Goal: Information Seeking & Learning: Learn about a topic

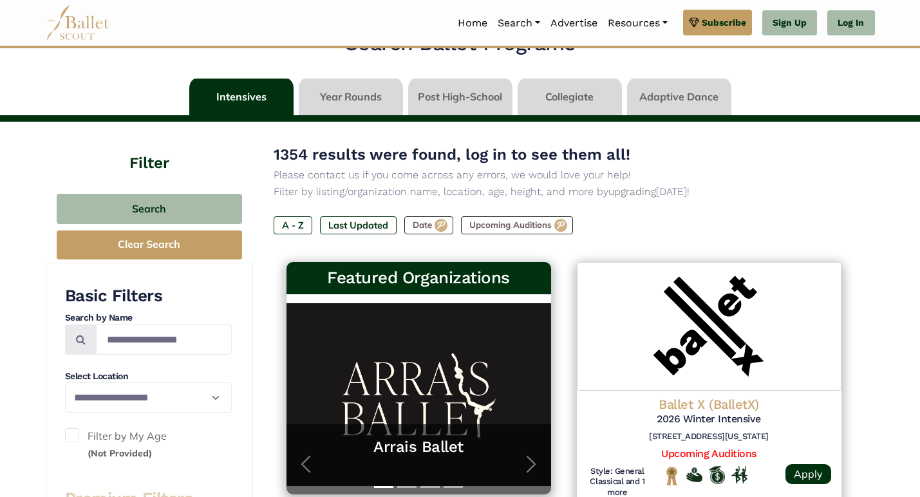
scroll to position [33, 0]
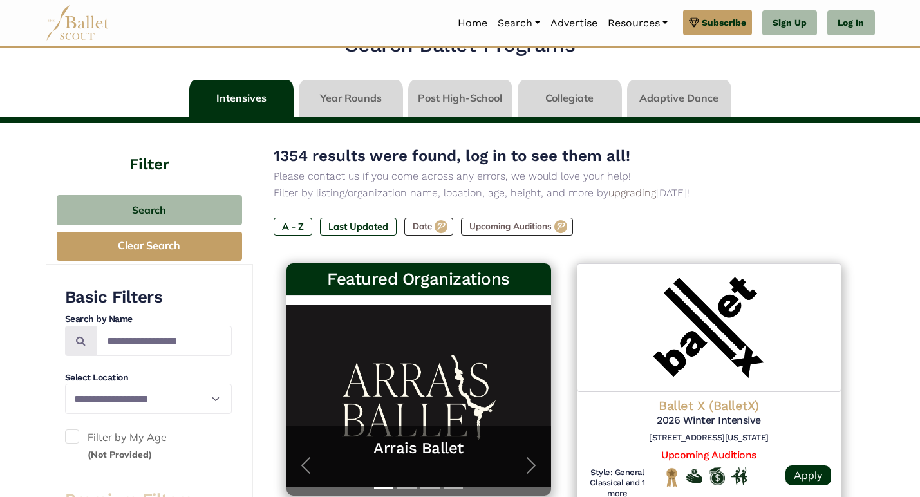
click at [558, 90] on link at bounding box center [570, 98] width 104 height 37
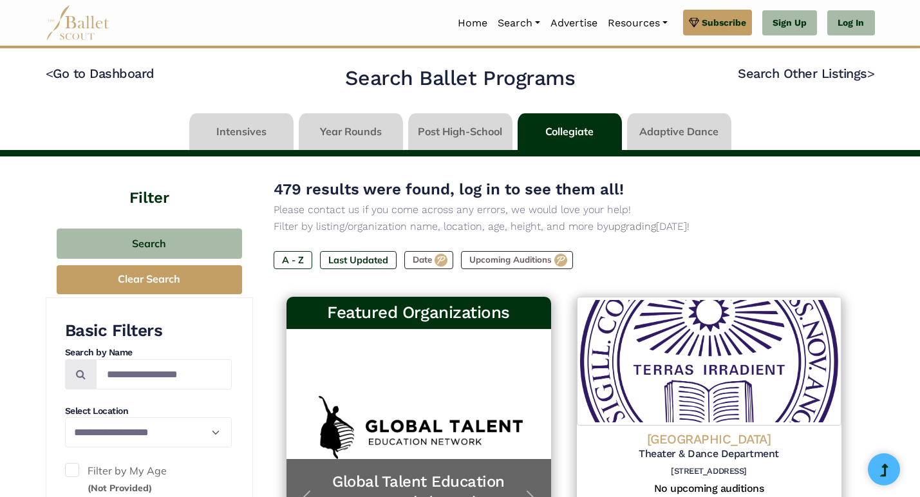
click at [262, 131] on link at bounding box center [241, 131] width 104 height 37
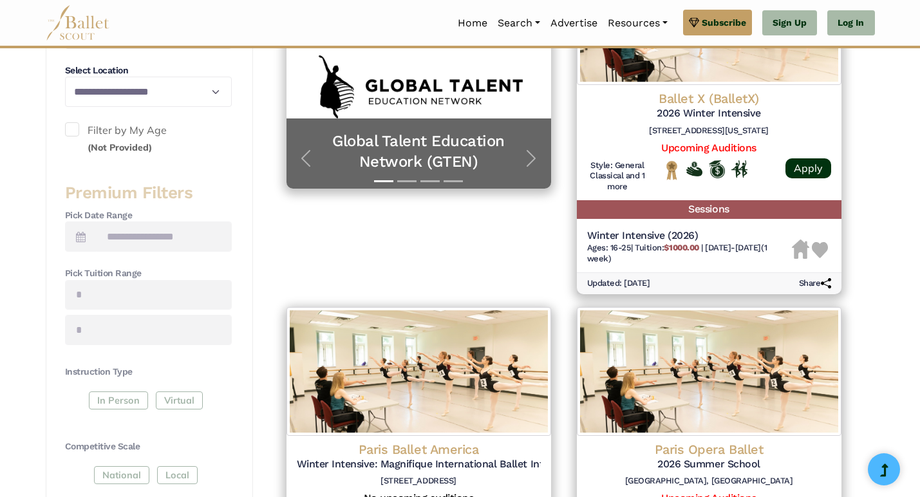
scroll to position [515, 0]
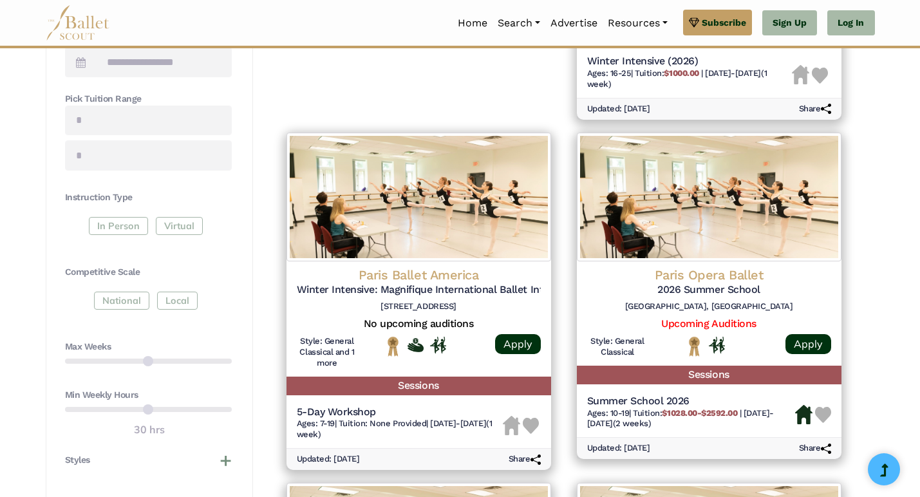
click at [122, 218] on div "In Person Virtual" at bounding box center [148, 228] width 167 height 23
click at [123, 223] on div "In Person Virtual" at bounding box center [148, 228] width 167 height 23
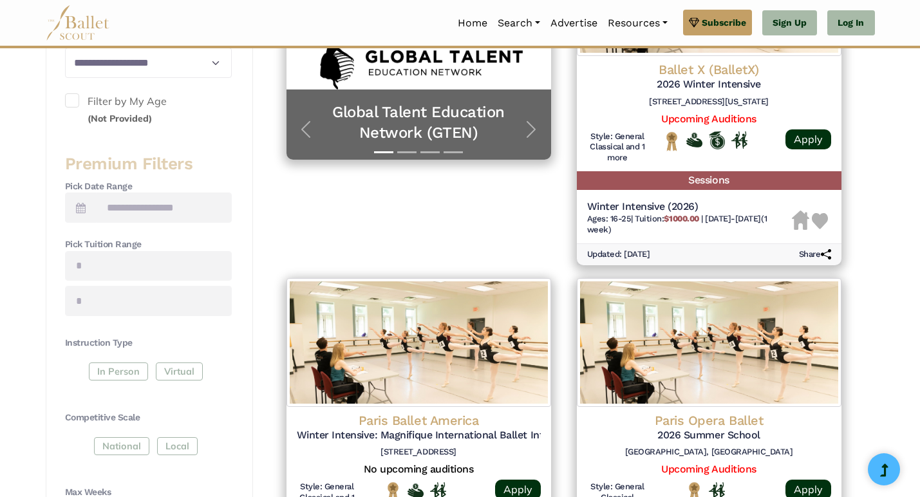
scroll to position [102, 0]
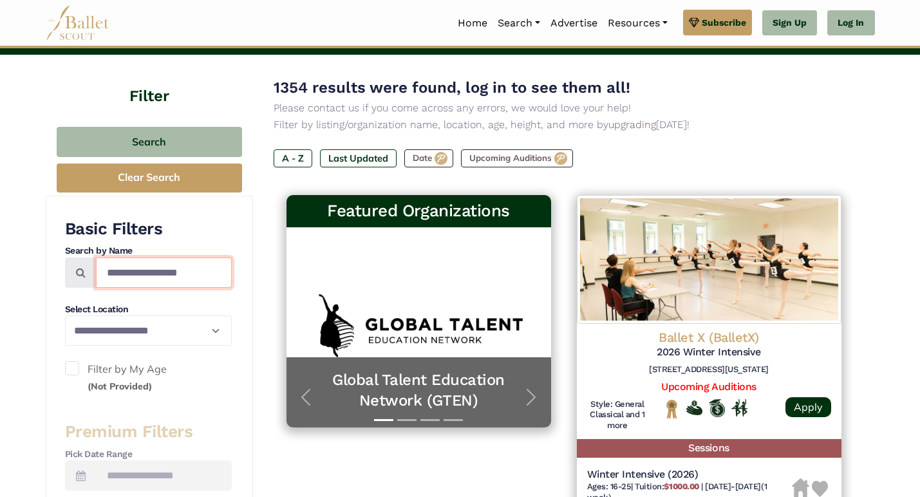
click at [123, 283] on input "Search by names..." at bounding box center [164, 273] width 136 height 30
click at [120, 285] on input "Search by names..." at bounding box center [164, 273] width 136 height 30
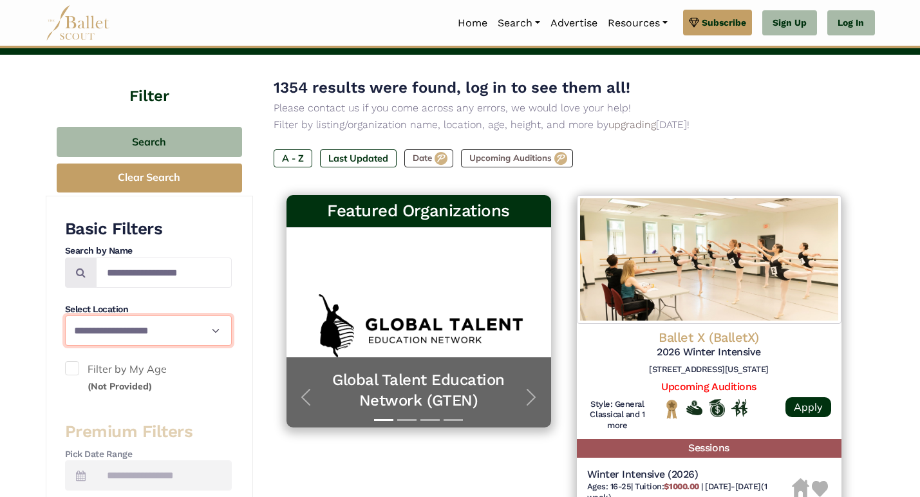
select select "**"
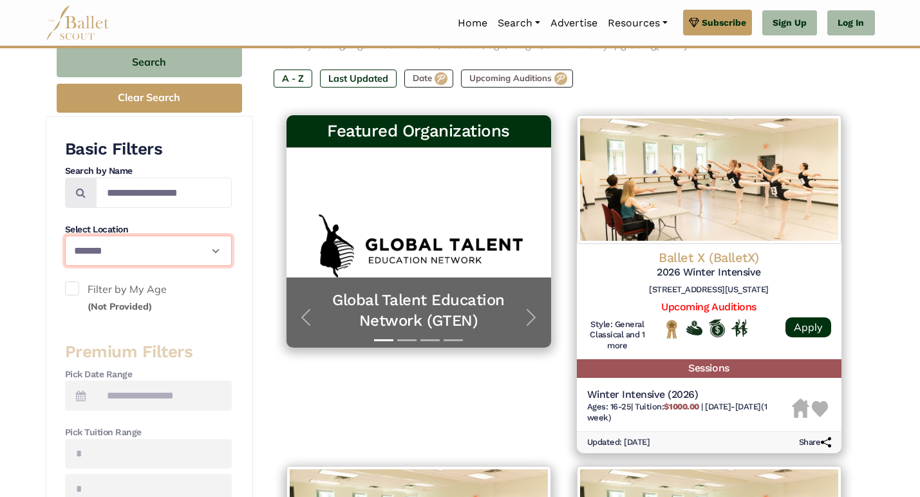
scroll to position [180, 0]
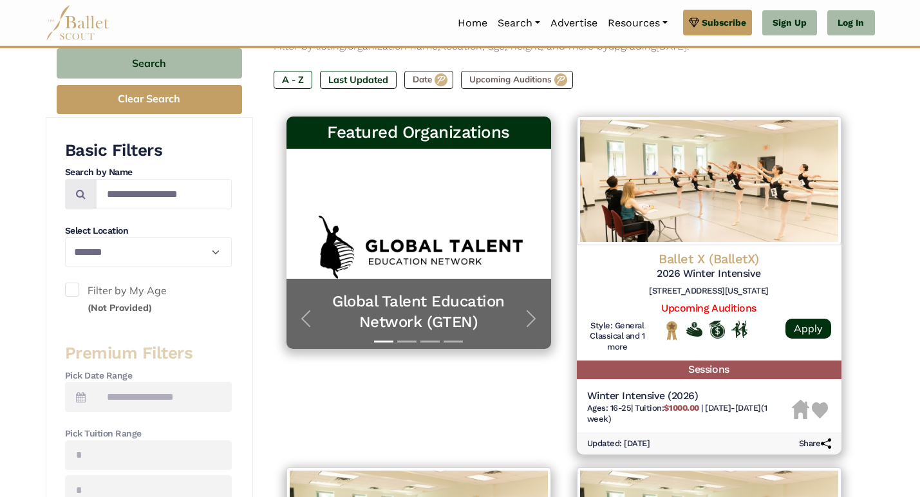
click at [115, 290] on label "Filter by My Age (Not Provided)" at bounding box center [148, 299] width 167 height 33
click at [117, 292] on label "Filter by My Age (Not Provided)" at bounding box center [148, 299] width 167 height 33
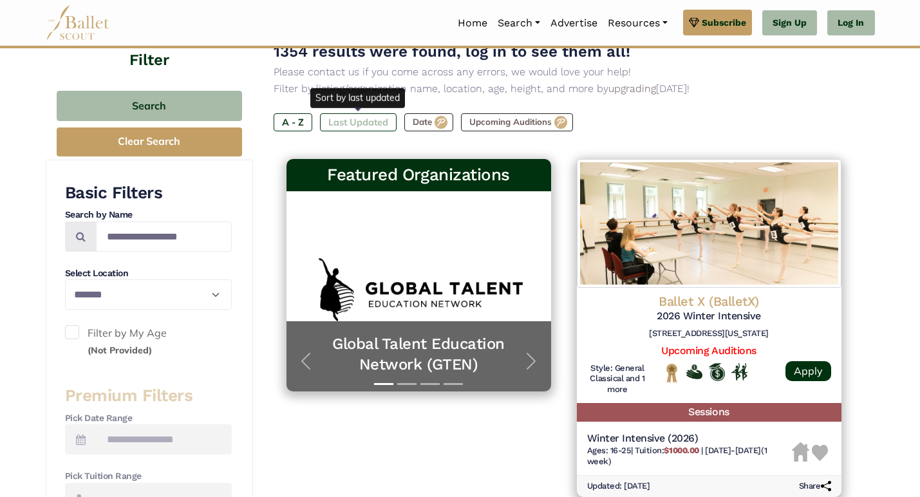
scroll to position [135, 0]
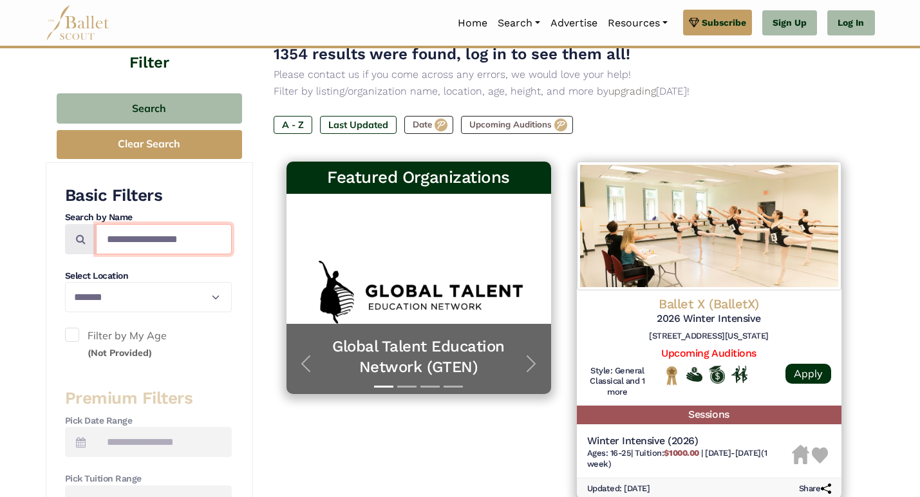
click at [144, 241] on input "Search by names..." at bounding box center [164, 239] width 136 height 30
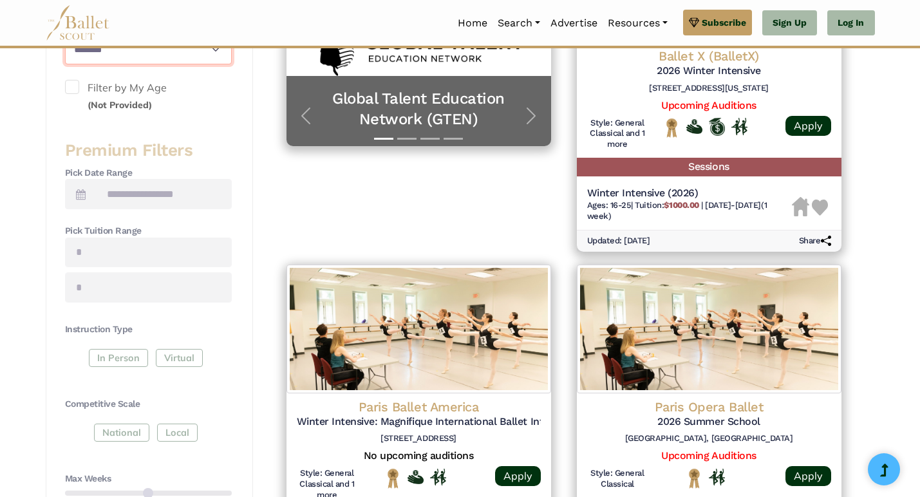
scroll to position [734, 0]
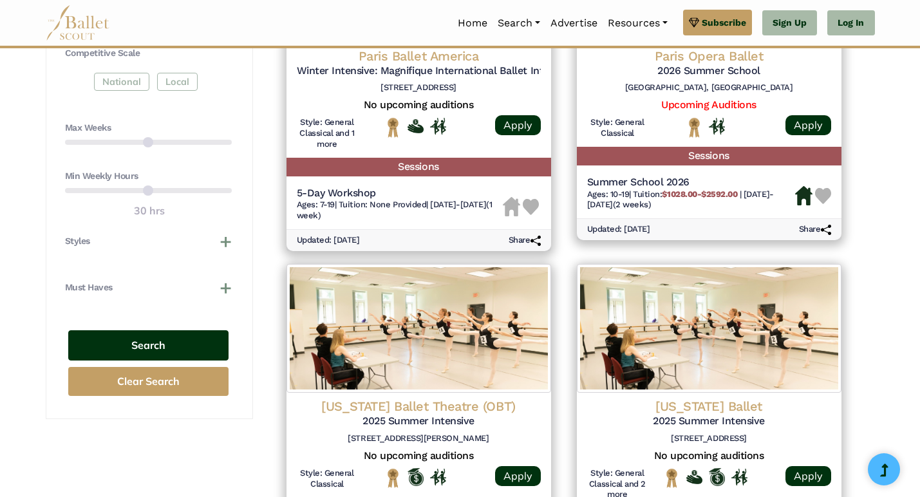
click at [163, 339] on button "Search" at bounding box center [148, 345] width 160 height 30
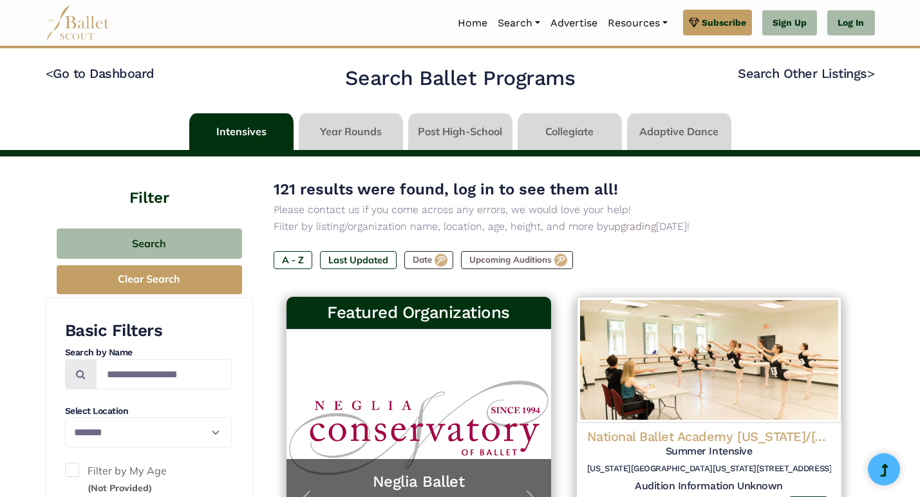
select select "**"
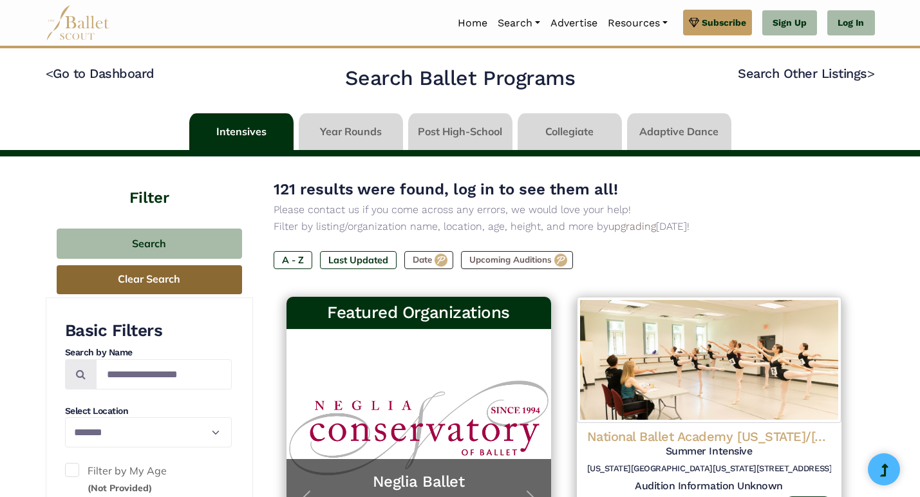
scroll to position [318, 0]
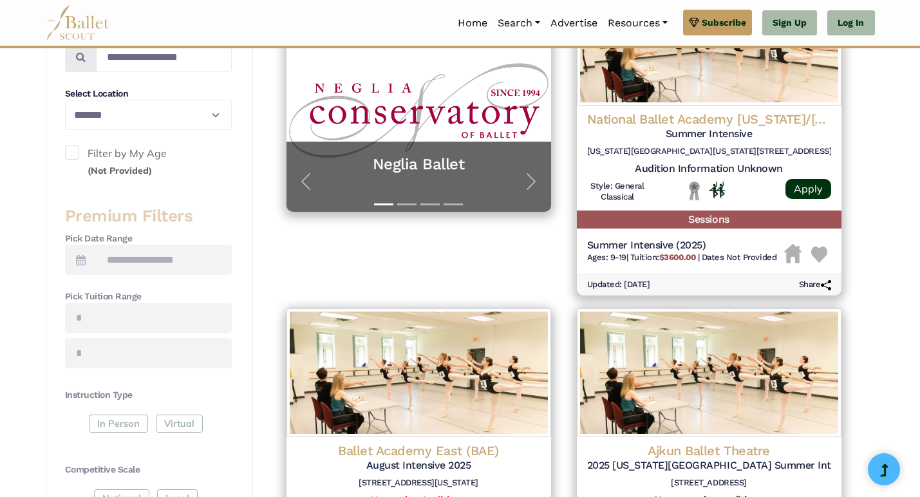
click at [75, 155] on span at bounding box center [72, 153] width 14 height 14
click at [105, 165] on small "(Not Provided)" at bounding box center [120, 171] width 64 height 12
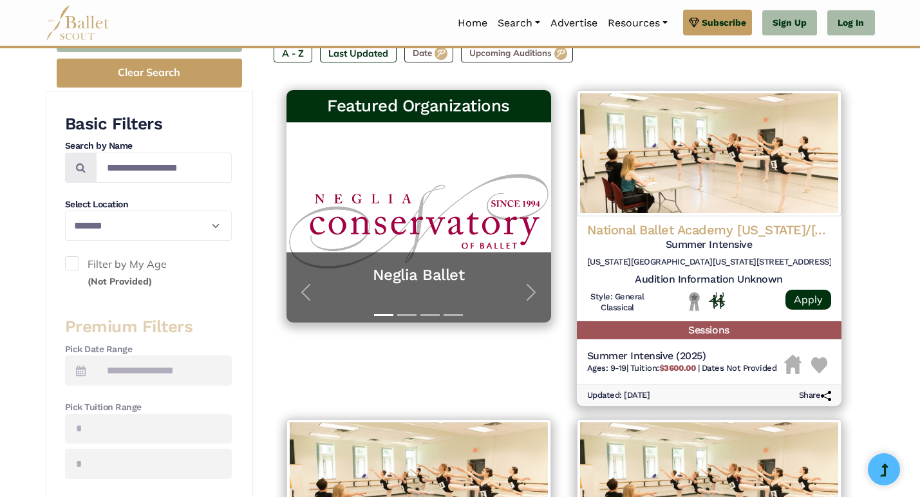
scroll to position [25, 0]
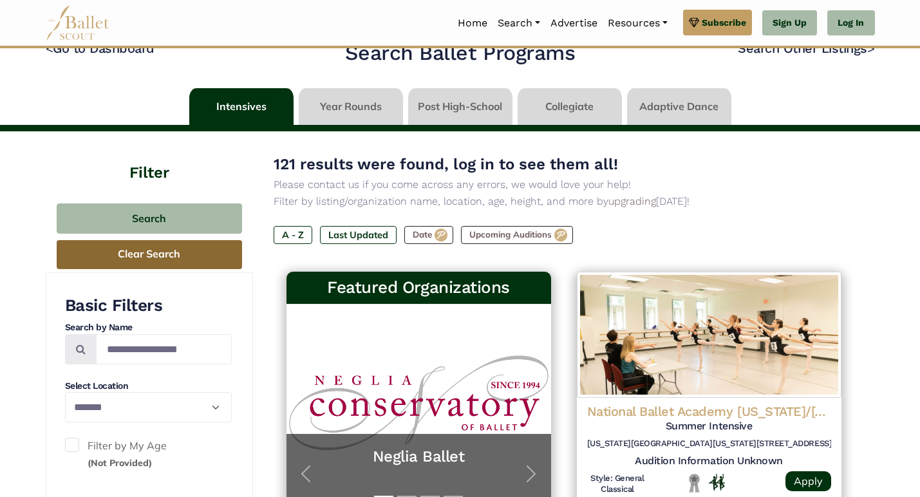
click at [171, 248] on button "Clear Search" at bounding box center [150, 254] width 186 height 29
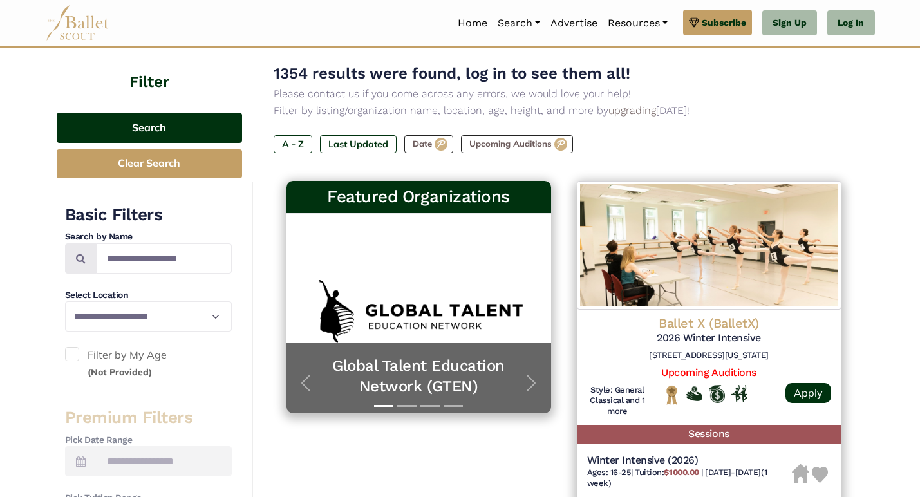
scroll to position [350, 0]
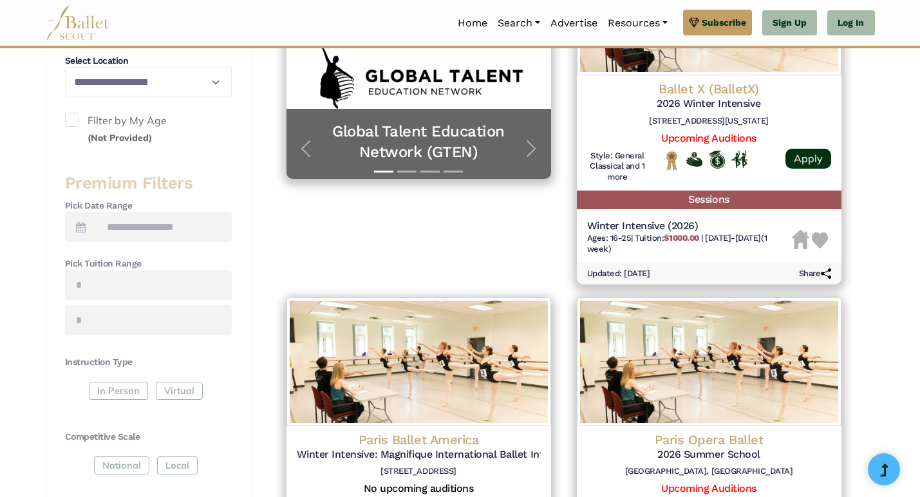
click at [157, 177] on h3 "Premium Filters" at bounding box center [148, 184] width 167 height 22
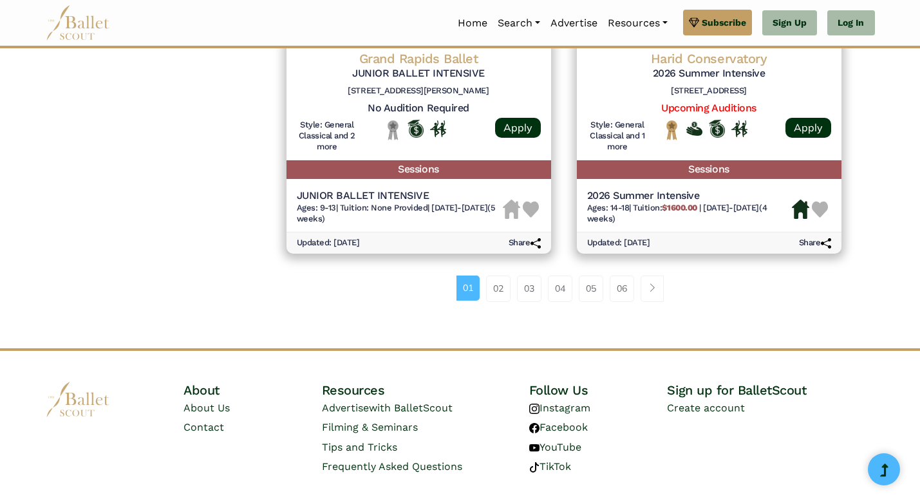
scroll to position [1827, 0]
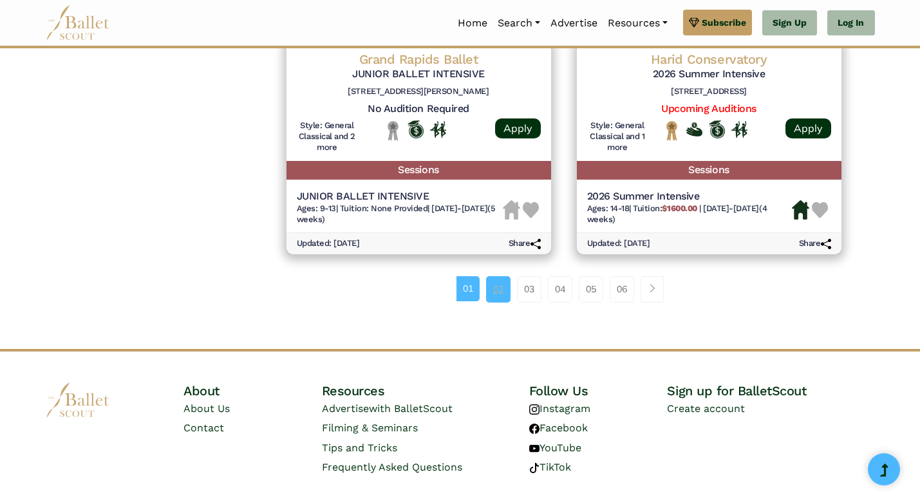
click at [493, 276] on link "02" at bounding box center [498, 289] width 24 height 26
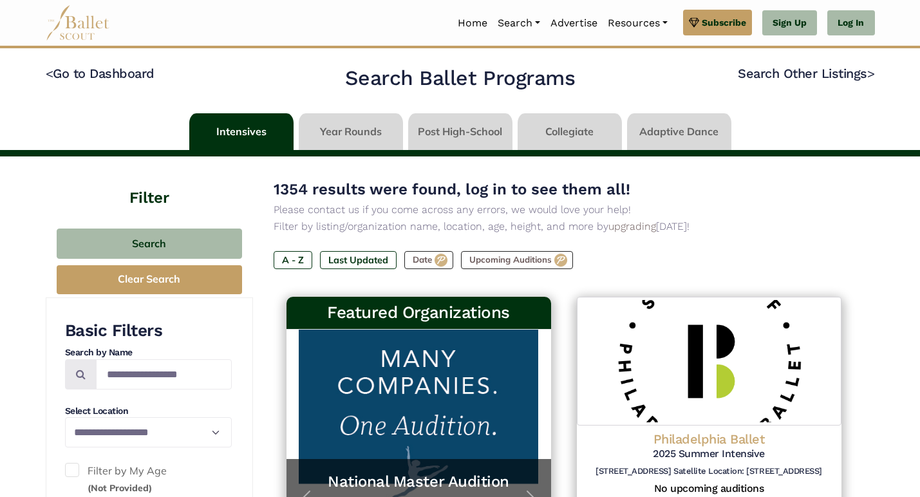
scroll to position [184, 0]
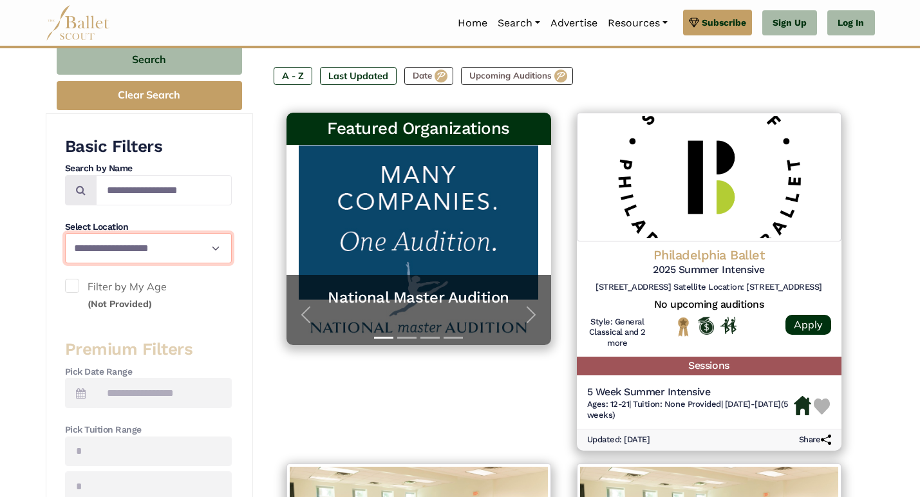
select select "**"
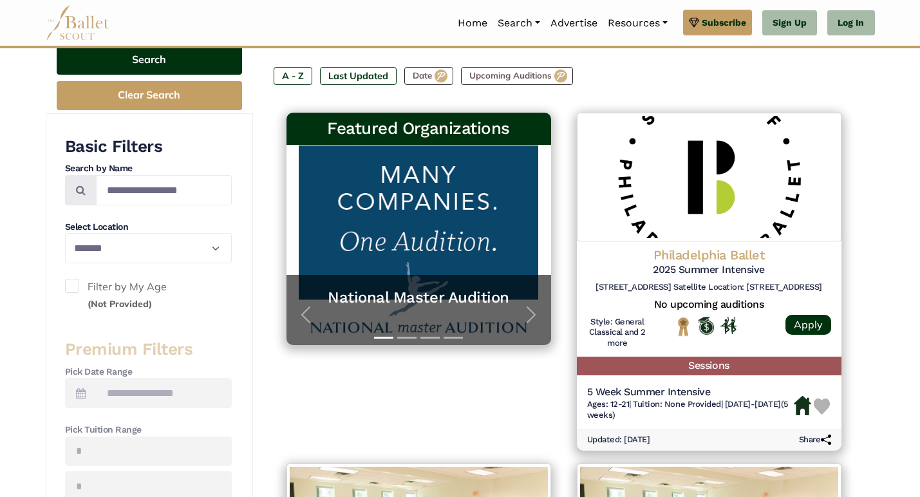
click at [188, 67] on button "Search" at bounding box center [150, 59] width 186 height 30
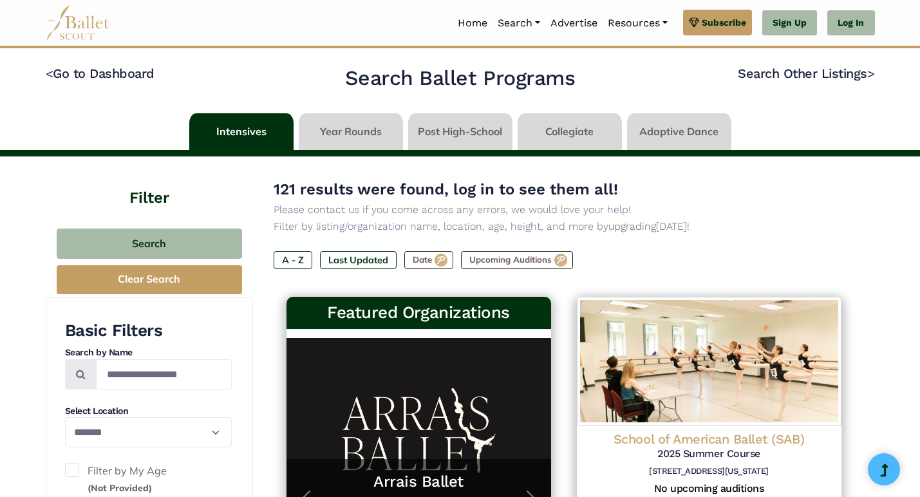
select select "**"
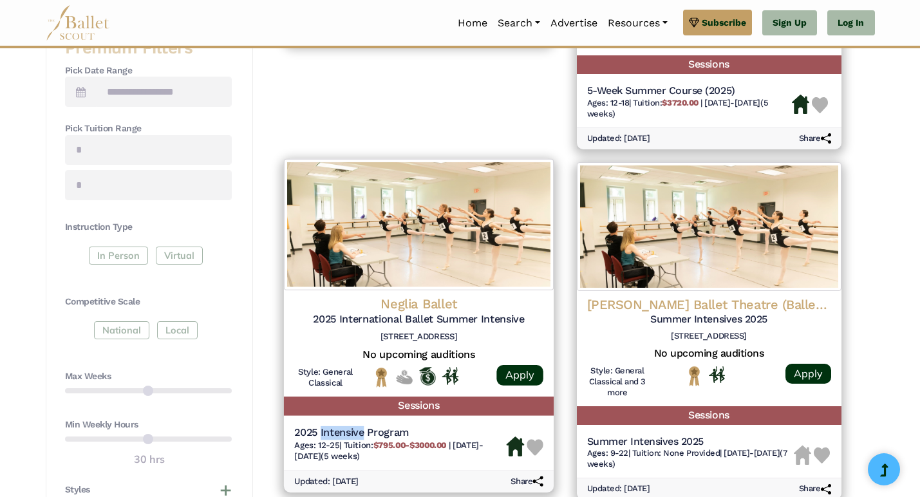
click at [433, 446] on h6 "Ages: 12-25 | Tuition: $795.00-$3000.00 | 6/24/25-7/26/25 (5 weeks)" at bounding box center [400, 451] width 212 height 22
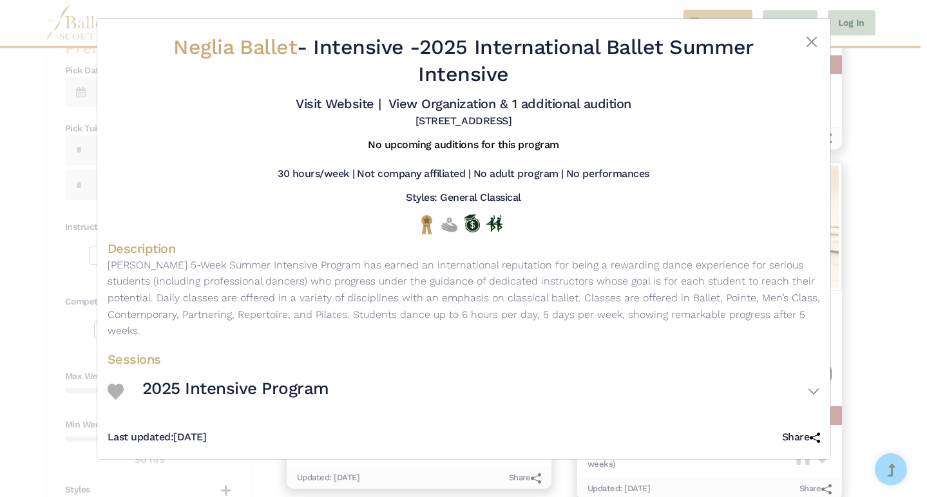
click at [436, 298] on p "Neglia’s 5-Week Summer Intensive Program has earned an international reputation…" at bounding box center [464, 298] width 712 height 82
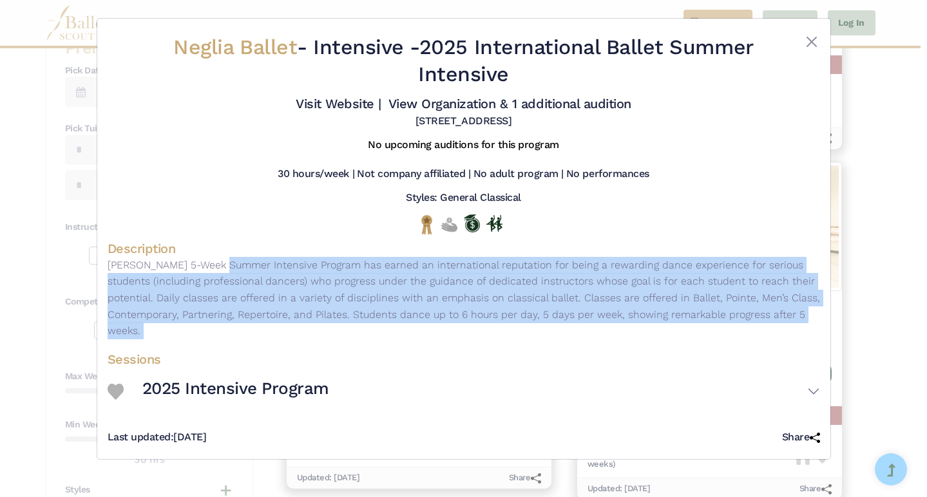
click at [436, 298] on p "Neglia’s 5-Week Summer Intensive Program has earned an international reputation…" at bounding box center [464, 298] width 712 height 82
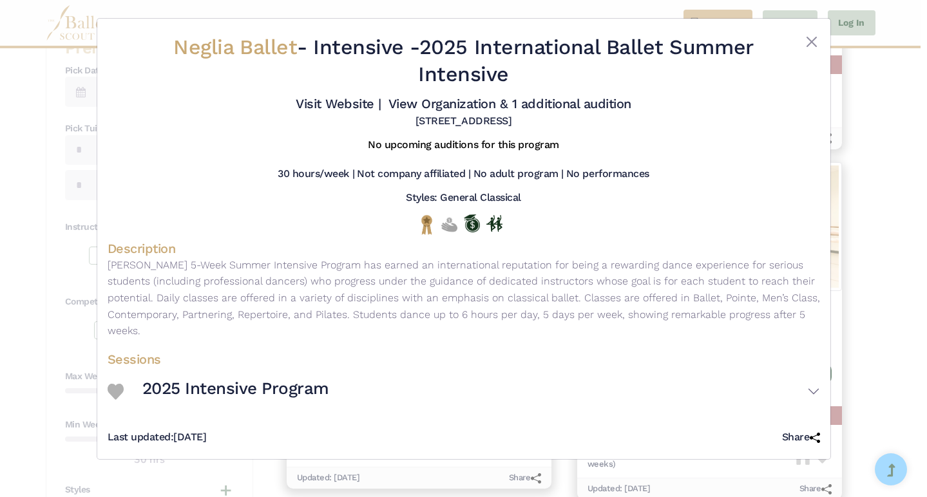
click at [849, 261] on div "Neglia Ballet - Intensive - 2025 International Ballet Summer Intensive Visit We…" at bounding box center [463, 248] width 927 height 497
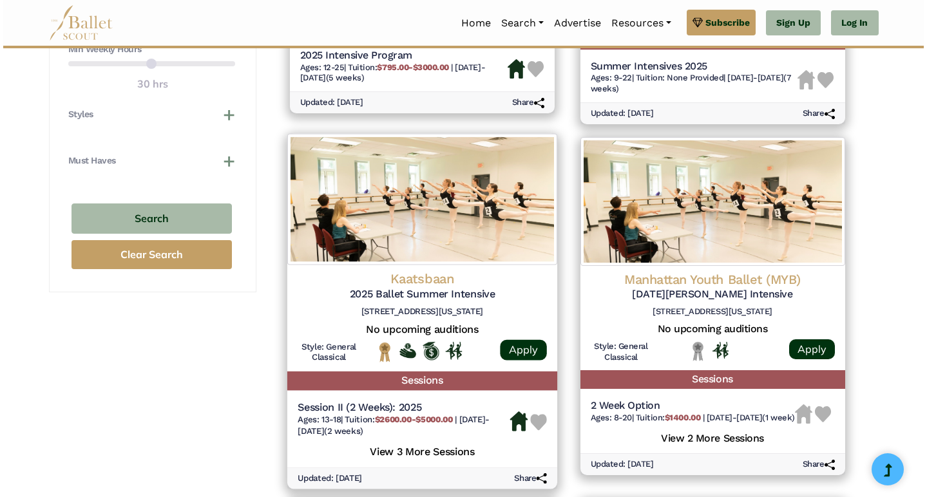
scroll to position [1177, 0]
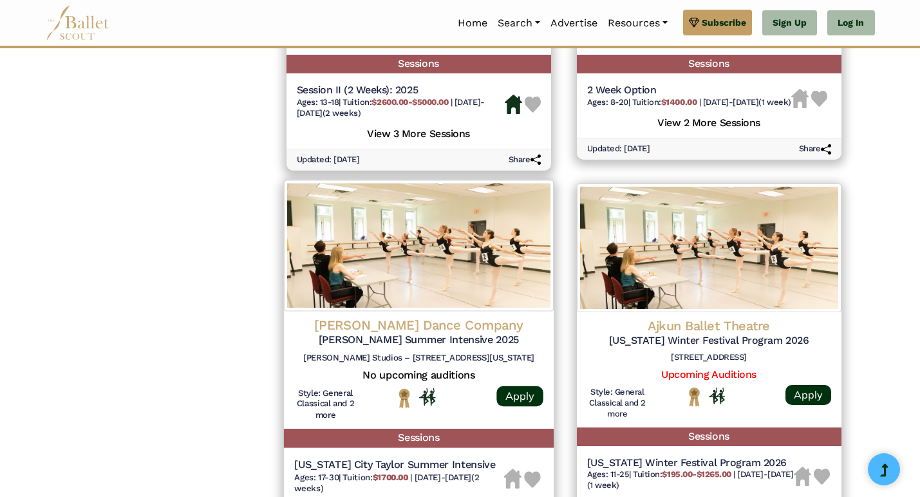
click at [428, 330] on div "Paul Taylor Dance Company Taylor Summer Intensive 2025 Paul Taylor Studios – 55…" at bounding box center [418, 342] width 249 height 52
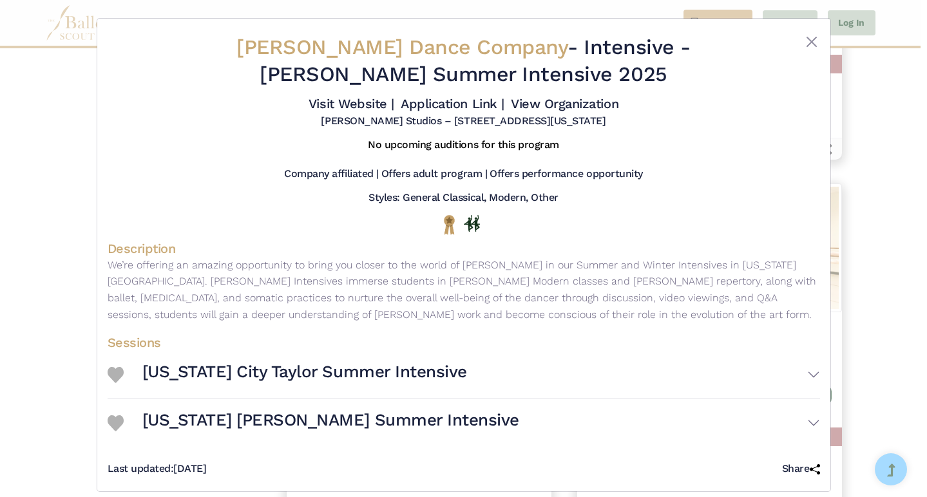
scroll to position [11, 0]
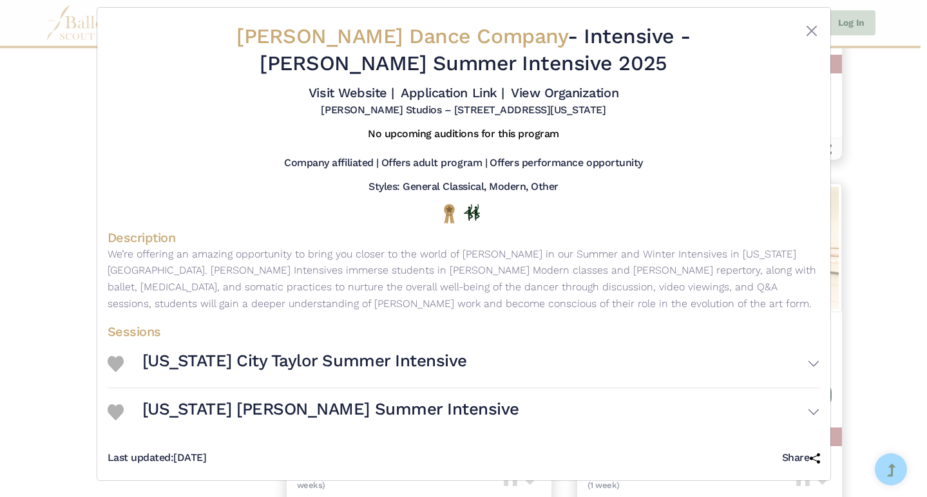
click at [582, 354] on div "New York City Taylor Summer Intensive Session Information Ages: 17-30 Dates: Me…" at bounding box center [464, 364] width 712 height 48
click at [578, 376] on button "New York City Taylor Summer Intensive" at bounding box center [481, 363] width 678 height 37
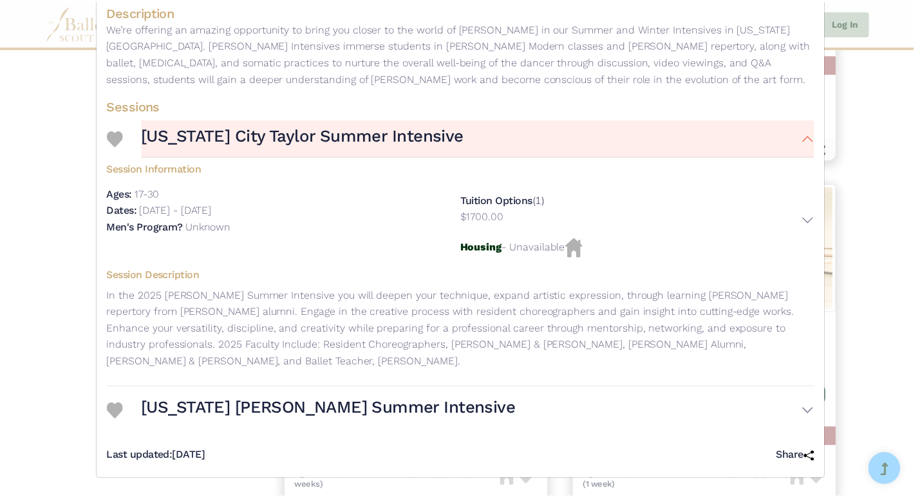
scroll to position [244, 0]
click at [903, 301] on div "Paul Taylor Dance Company - Intensive - Taylor Summer Intensive 2025 Visit Webs…" at bounding box center [463, 248] width 927 height 497
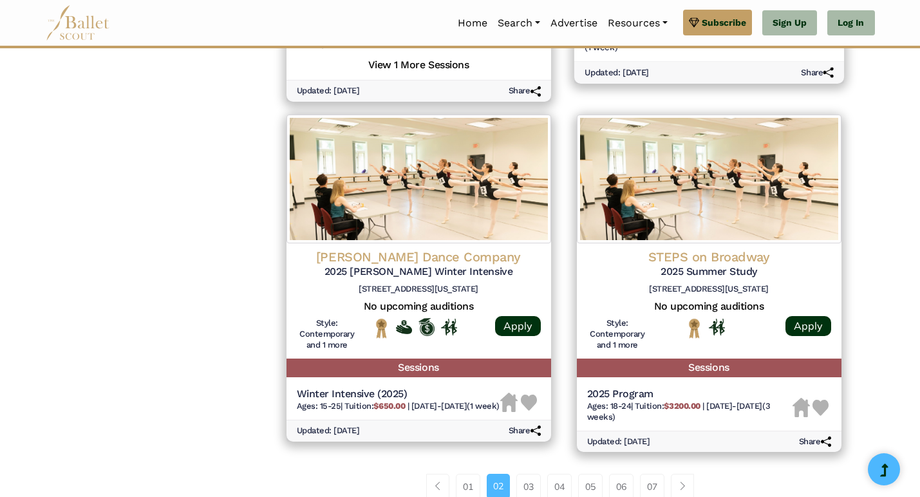
scroll to position [1726, 0]
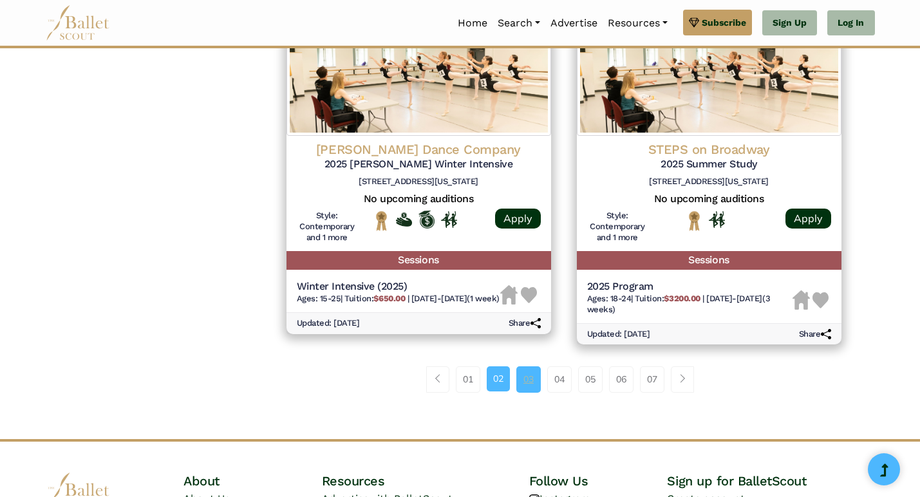
click at [522, 367] on link "03" at bounding box center [529, 380] width 24 height 26
click at [524, 367] on link "03" at bounding box center [529, 380] width 24 height 26
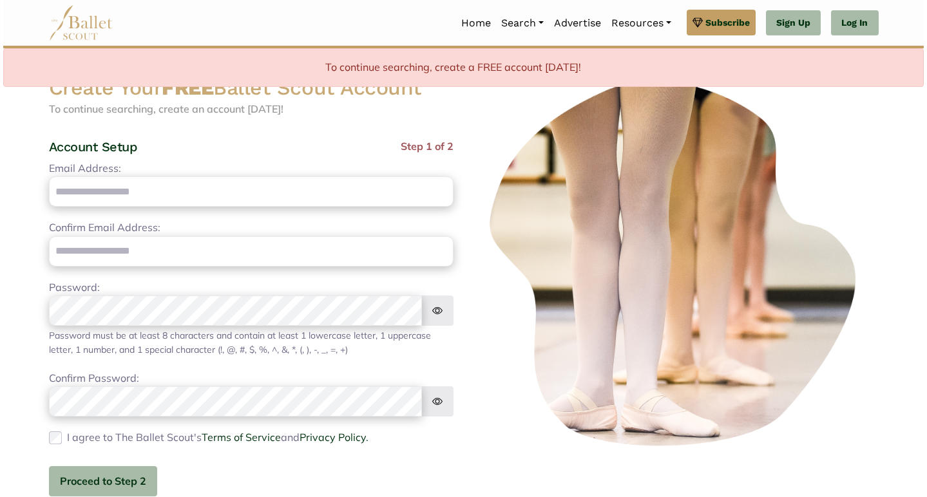
scroll to position [60, 0]
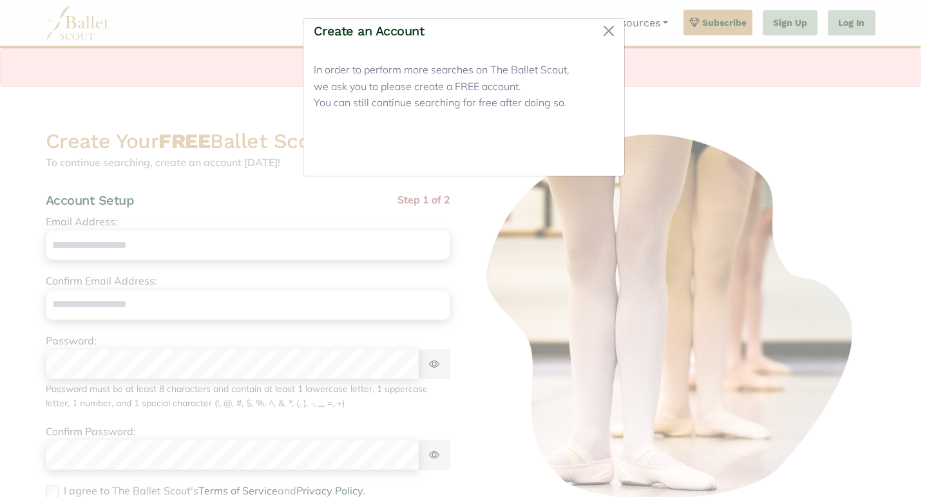
click at [596, 153] on button "Close" at bounding box center [590, 150] width 48 height 30
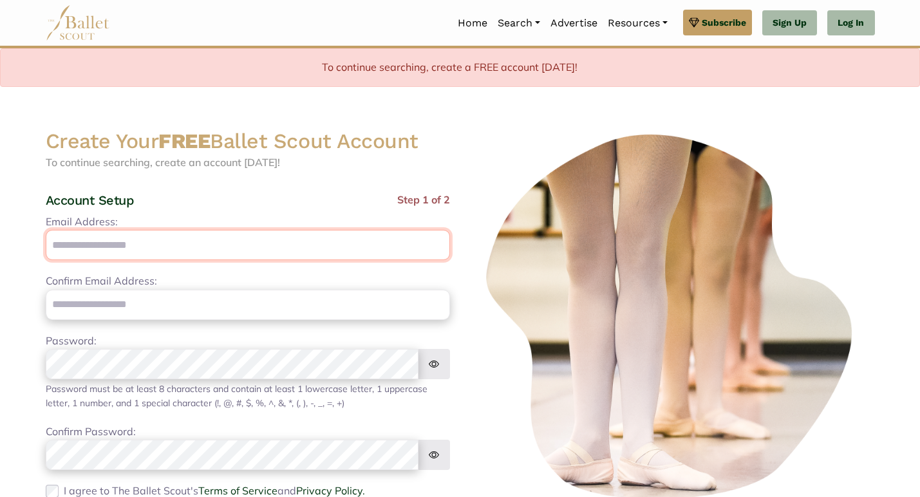
scroll to position [126, 0]
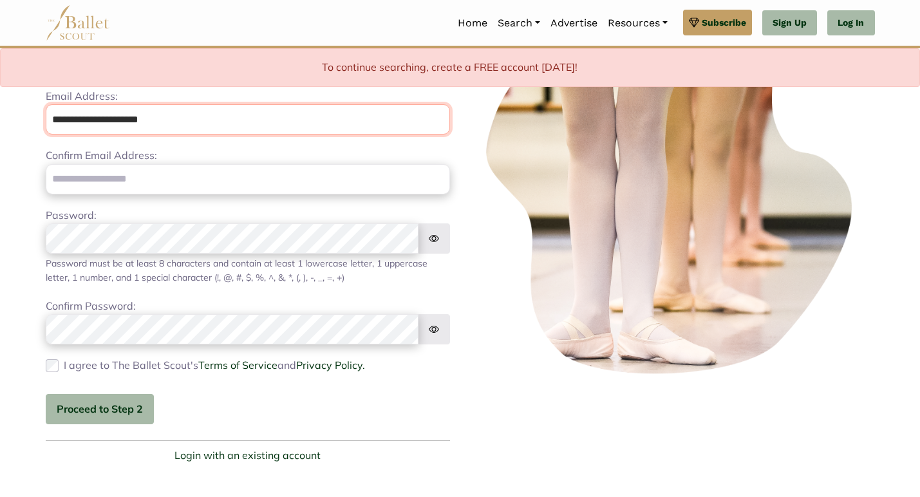
type input "**********"
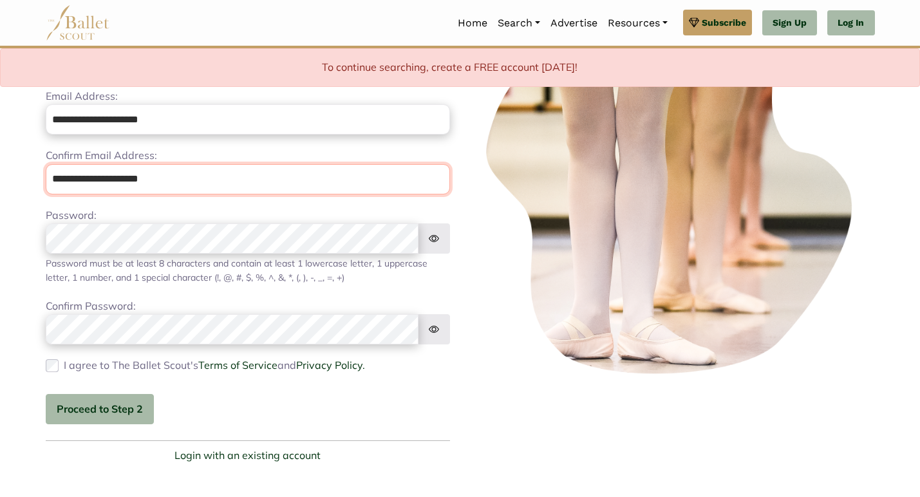
type input "**********"
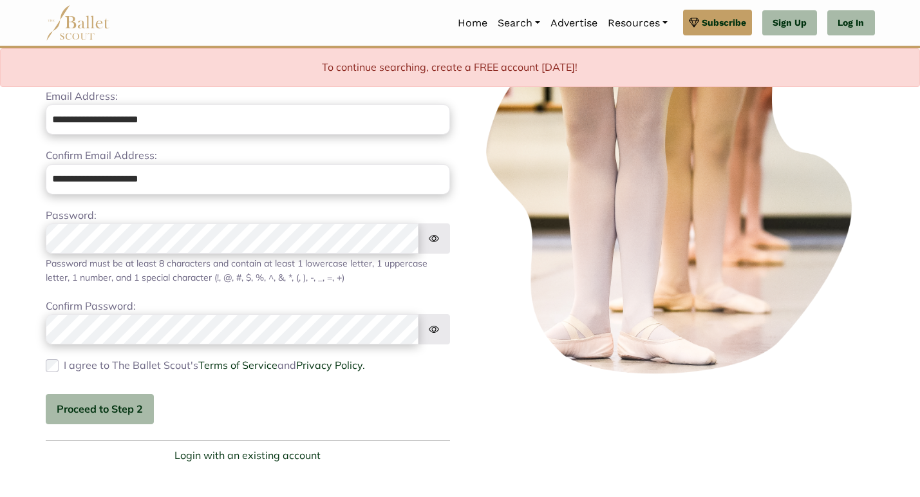
click at [86, 359] on label "I agree to The Ballet Scout's Terms of Service and Privacy Policy." at bounding box center [214, 366] width 301 height 17
click at [73, 395] on button "Proceed to Step 2" at bounding box center [100, 409] width 108 height 30
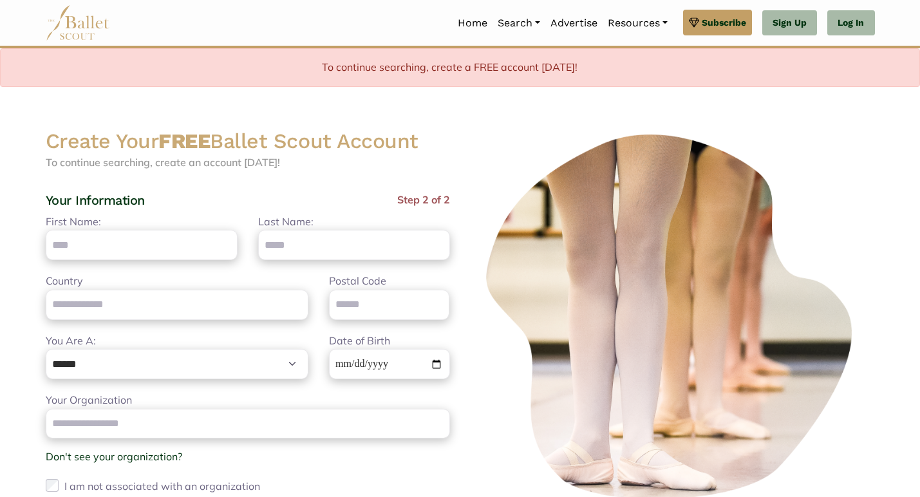
scroll to position [0, 0]
click at [110, 267] on div "First Name: Please enter your first name Last Name: Please enter your last name" at bounding box center [247, 243] width 425 height 59
type input "*"
type input "*****"
type input "******"
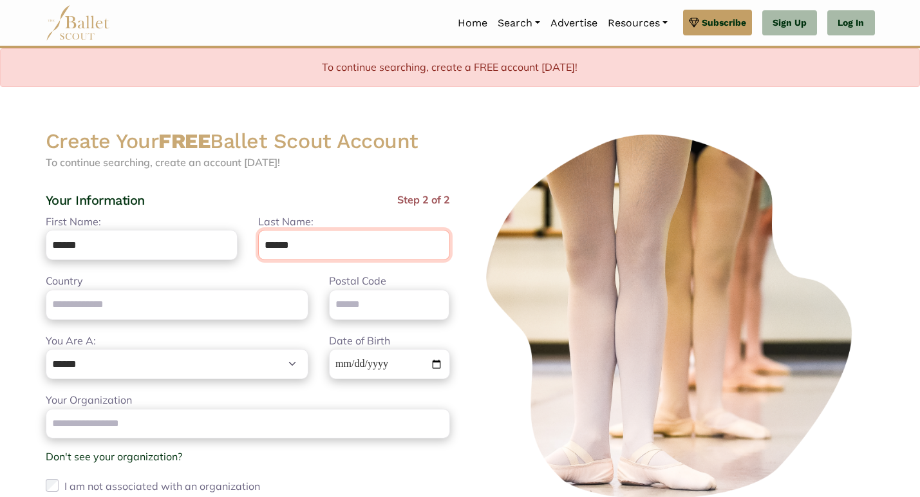
type input "******"
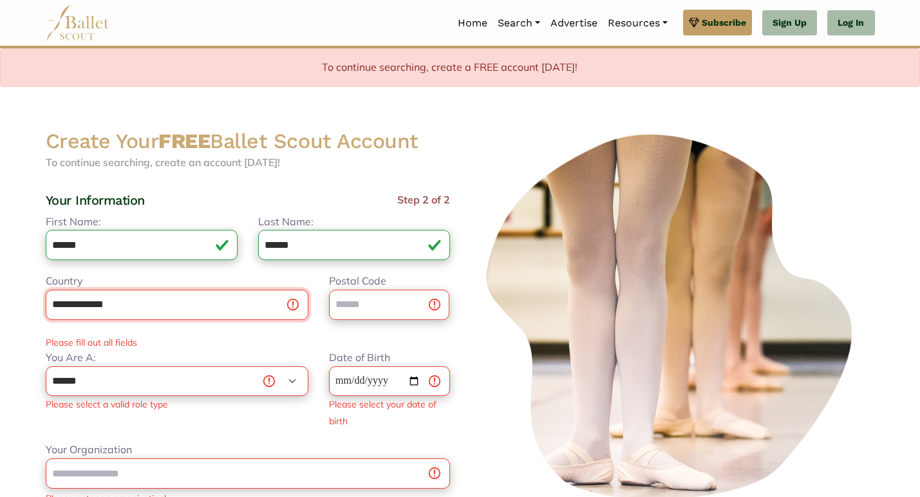
type input "**********"
type input "*****"
type input "**********"
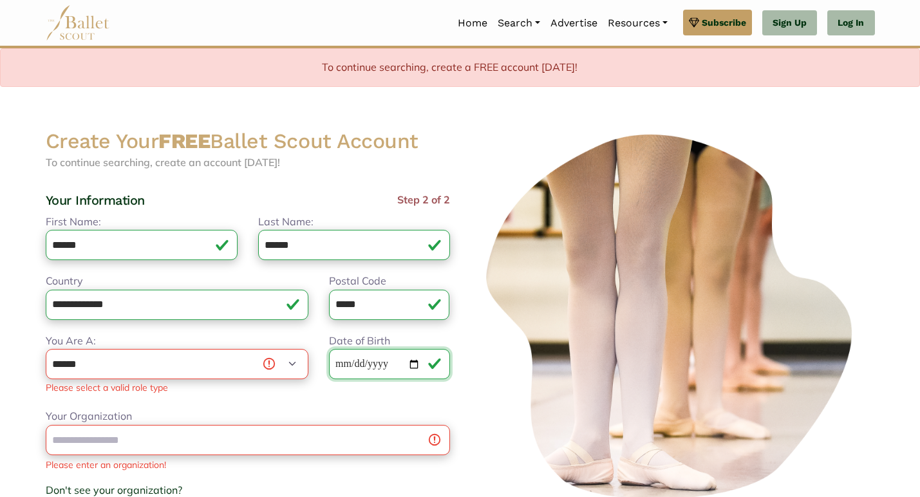
click at [364, 353] on input "**********" at bounding box center [389, 364] width 121 height 30
click at [364, 360] on input "**********" at bounding box center [389, 364] width 121 height 30
select select "*"
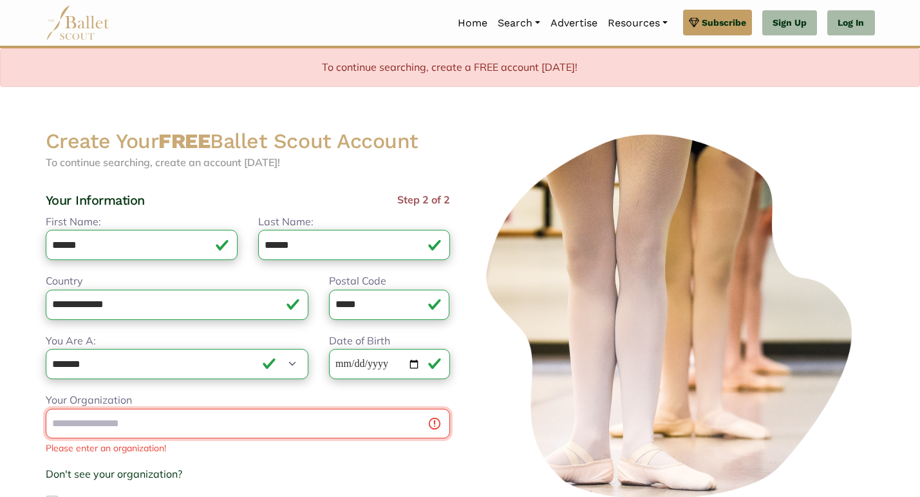
click at [103, 428] on input "Your Organization" at bounding box center [248, 424] width 405 height 30
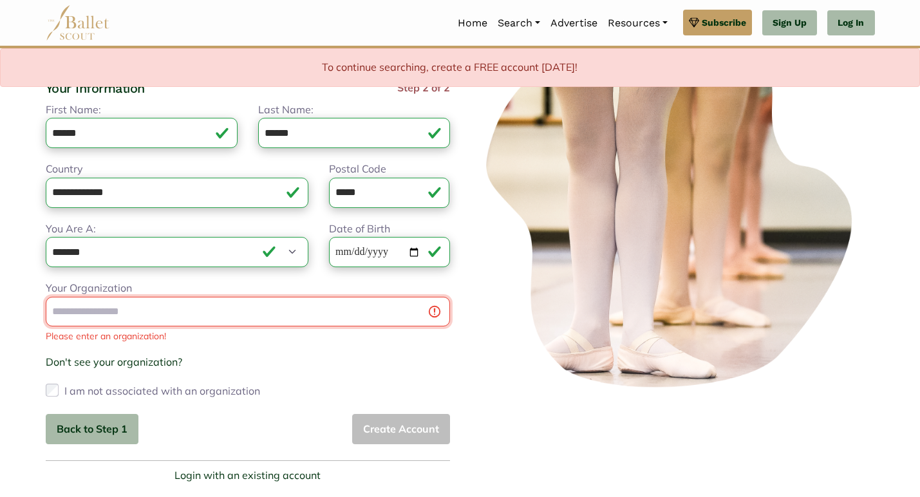
scroll to position [154, 0]
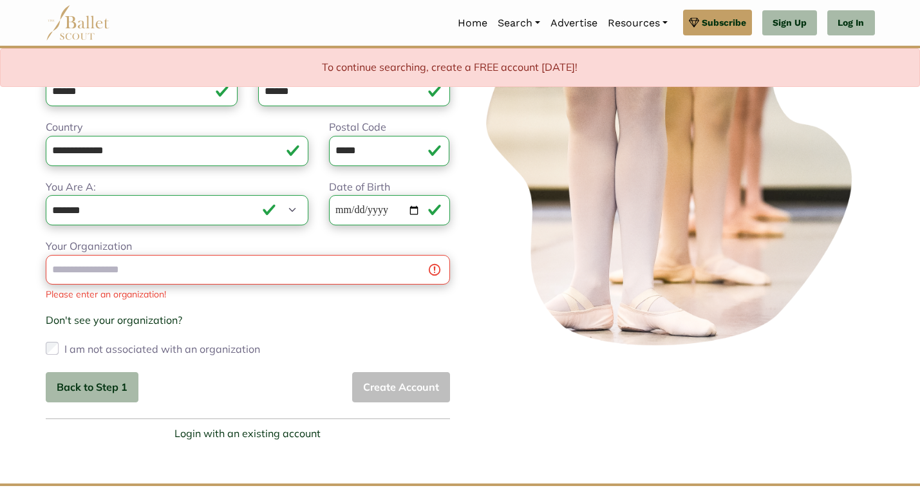
click at [169, 356] on label "I am not associated with an organization" at bounding box center [162, 349] width 196 height 21
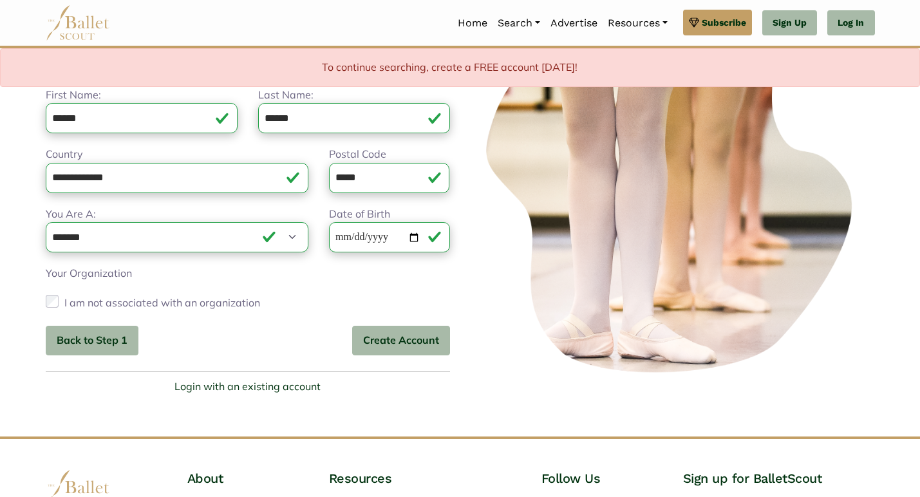
scroll to position [111, 0]
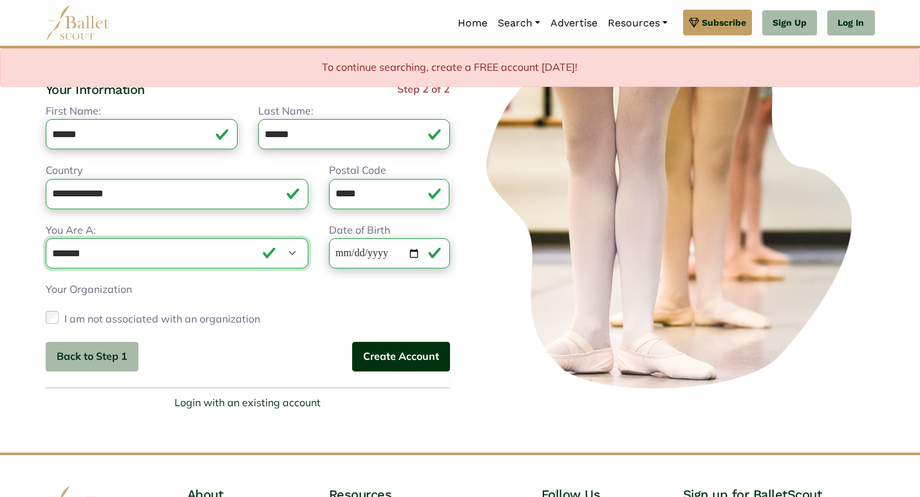
drag, startPoint x: 295, startPoint y: 257, endPoint x: 386, endPoint y: 354, distance: 132.6
click at [386, 355] on div "**********" at bounding box center [248, 237] width 405 height 269
click at [399, 365] on button "Create Account" at bounding box center [401, 357] width 98 height 30
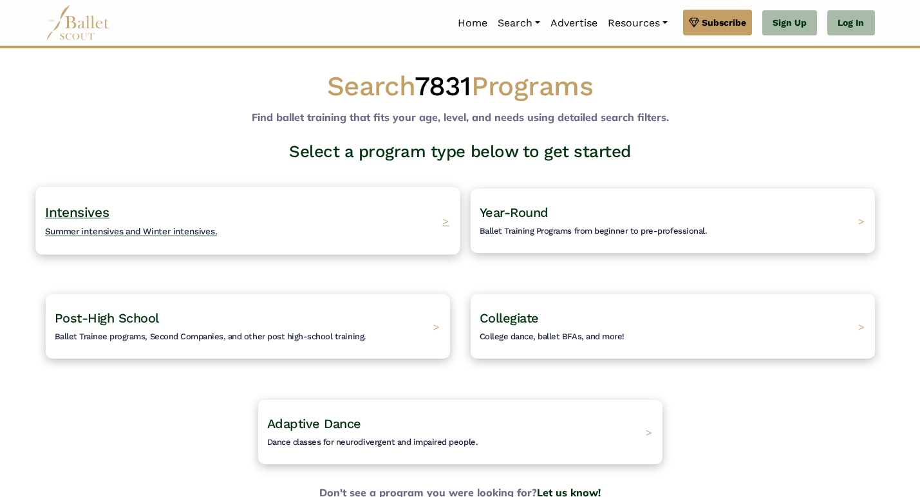
click at [335, 195] on div "Intensives Summer intensives and Winter intensives. >" at bounding box center [247, 221] width 424 height 68
click at [841, 23] on link "Log In" at bounding box center [851, 23] width 47 height 26
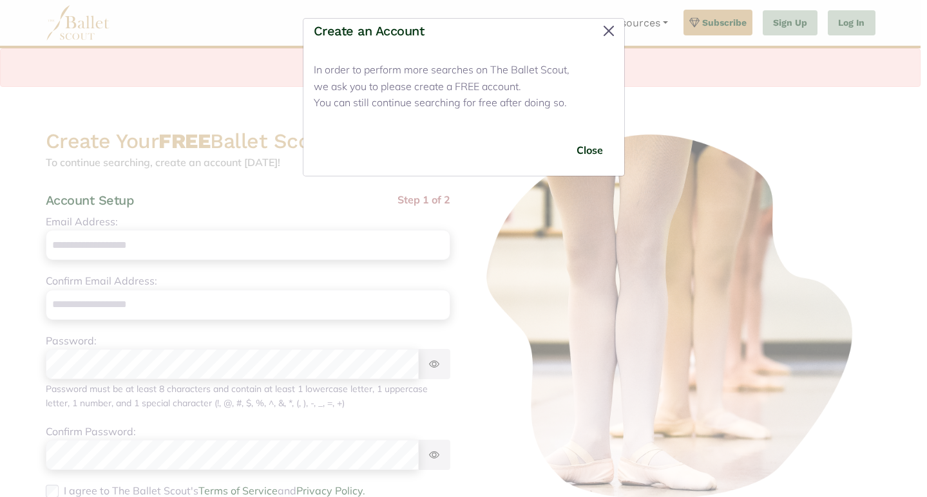
click at [612, 41] on button "Close" at bounding box center [608, 31] width 21 height 21
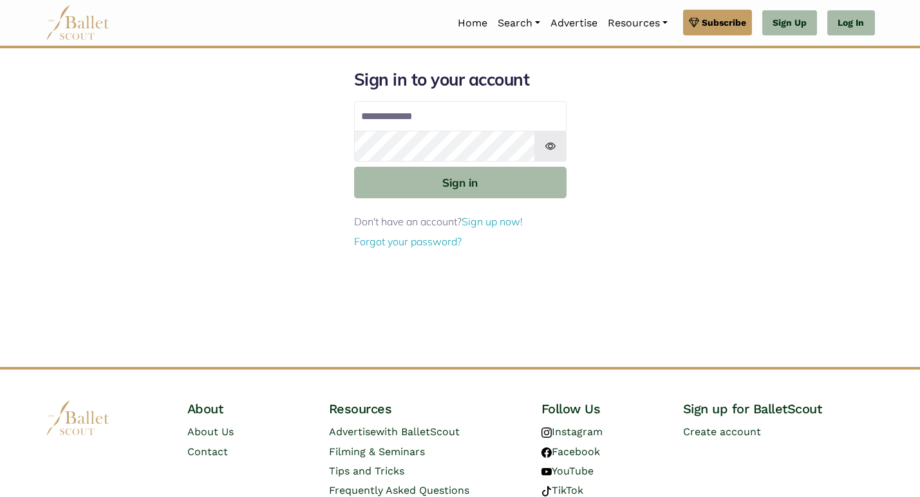
click at [508, 117] on input "Email address" at bounding box center [460, 116] width 213 height 31
click at [546, 117] on input "Email address" at bounding box center [460, 116] width 213 height 31
type input "**********"
click at [432, 164] on form "**********" at bounding box center [460, 159] width 213 height 181
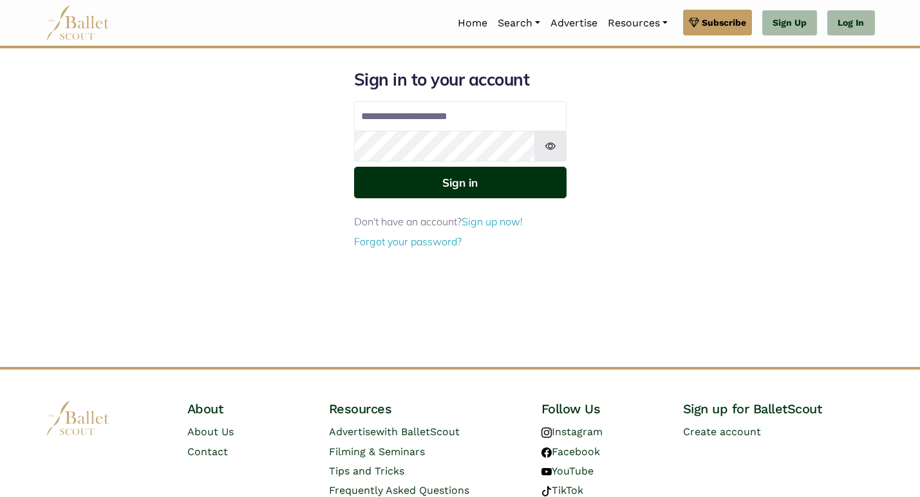
click at [410, 194] on button "Sign in" at bounding box center [460, 183] width 213 height 32
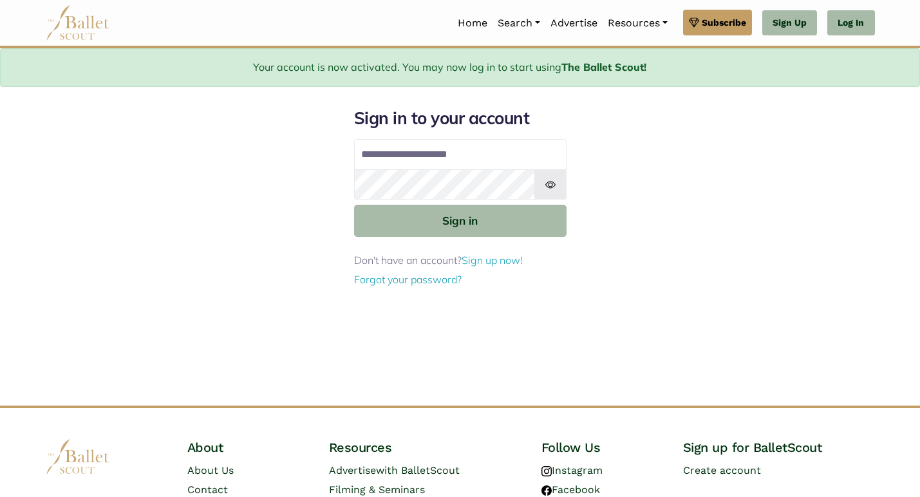
type input "**********"
click at [460, 220] on button "Sign in" at bounding box center [460, 221] width 213 height 32
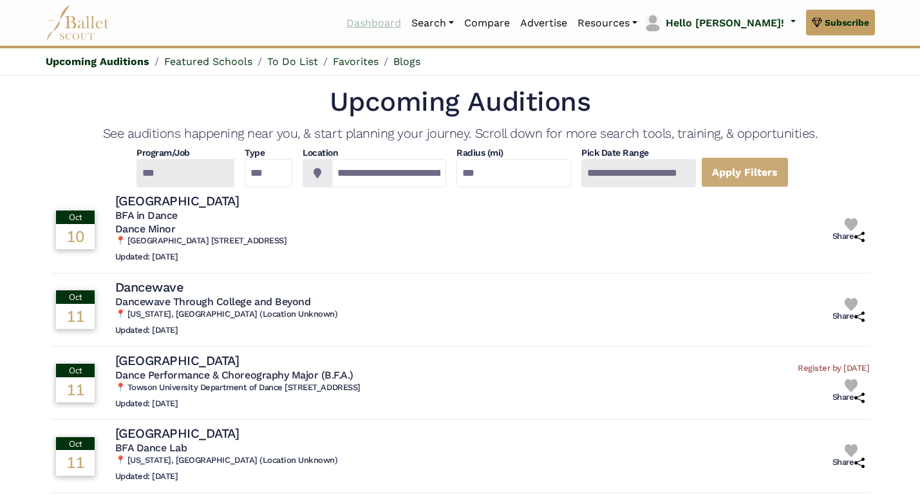
click at [406, 17] on link "Dashboard" at bounding box center [373, 23] width 65 height 27
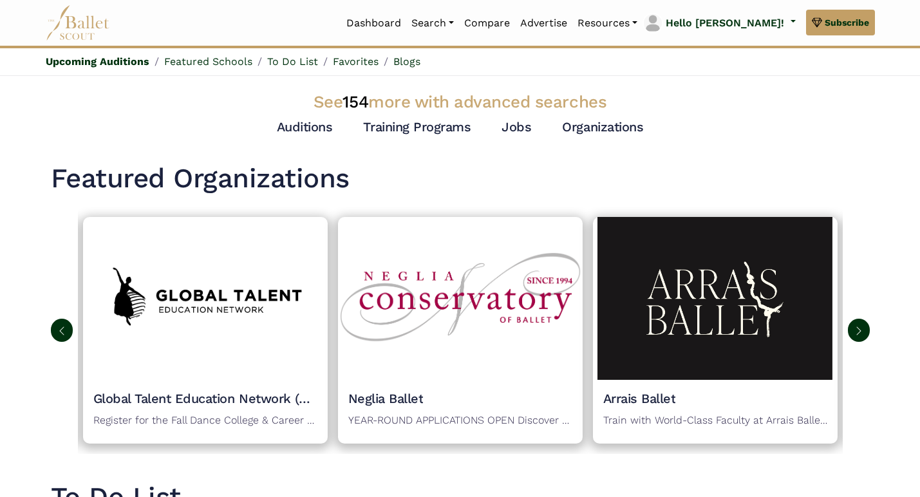
scroll to position [481, 0]
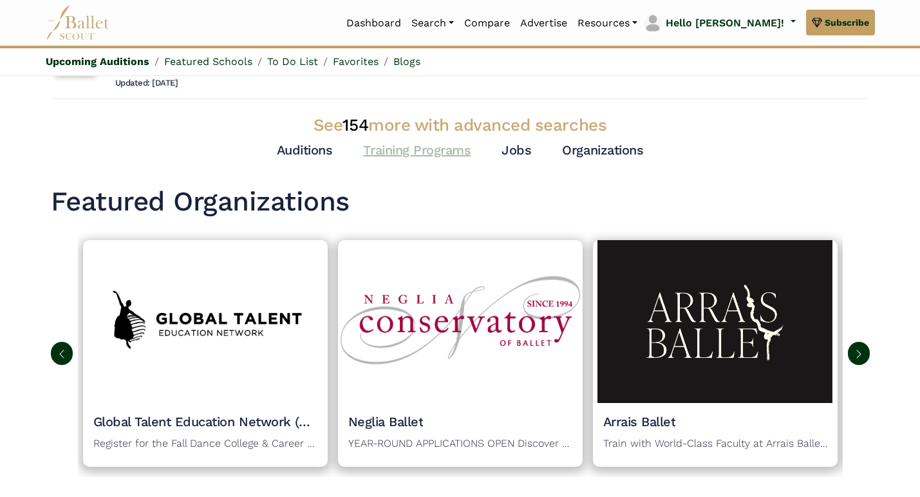
click at [382, 142] on link "Training Programs" at bounding box center [417, 149] width 108 height 15
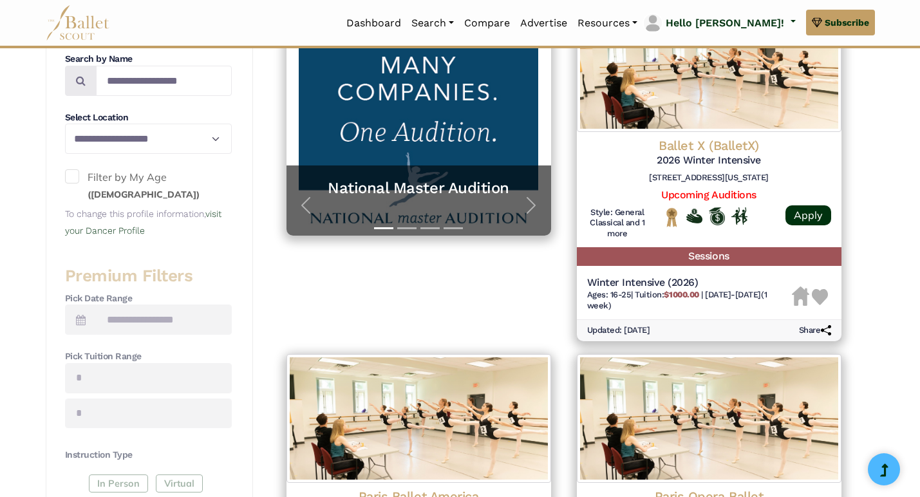
scroll to position [291, 0]
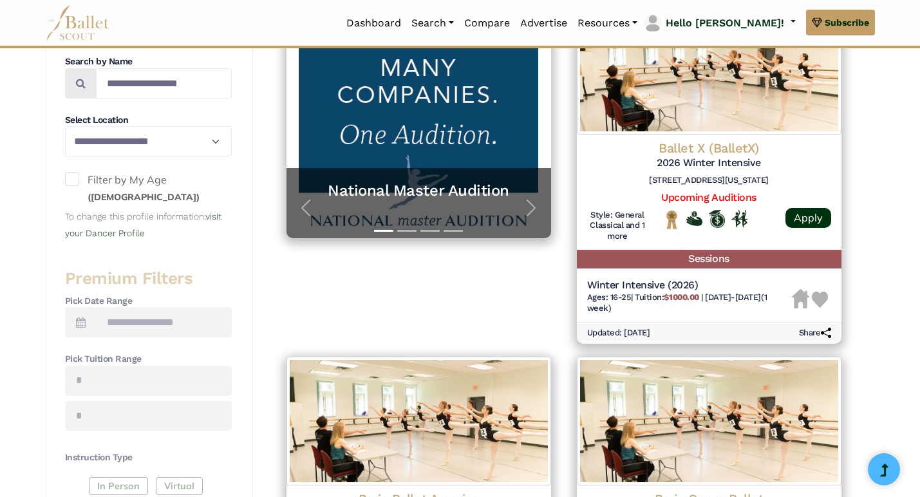
click at [100, 178] on label "Filter by My Age ([DEMOGRAPHIC_DATA] years old)" at bounding box center [148, 188] width 167 height 33
click at [207, 117] on h4 "Select Location" at bounding box center [148, 120] width 167 height 13
select select "**"
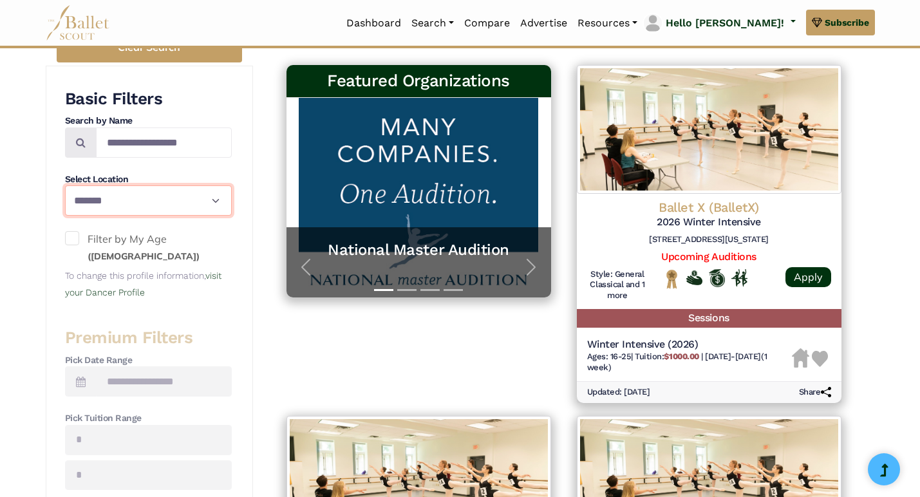
scroll to position [220, 0]
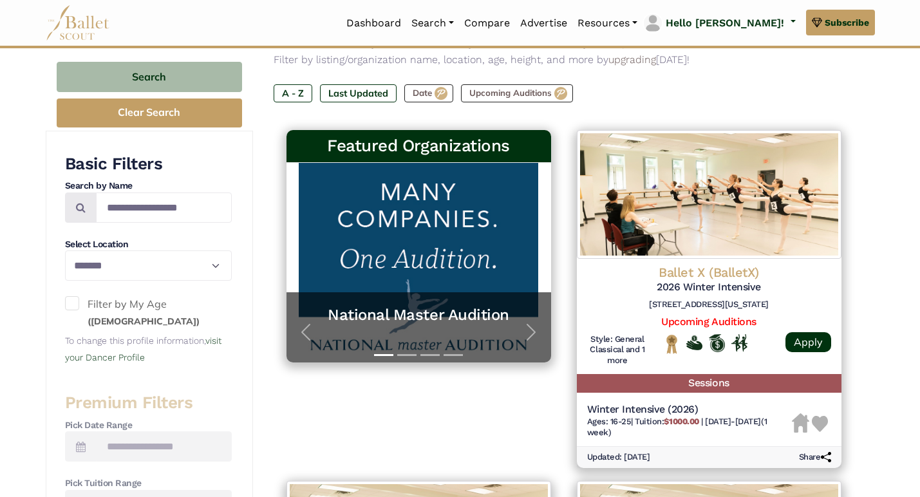
scroll to position [130, 0]
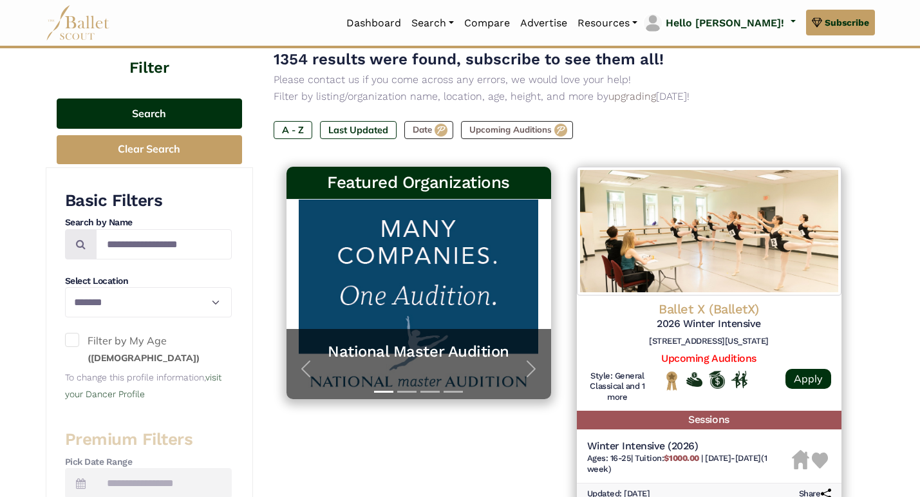
click at [137, 122] on button "Search" at bounding box center [150, 114] width 186 height 30
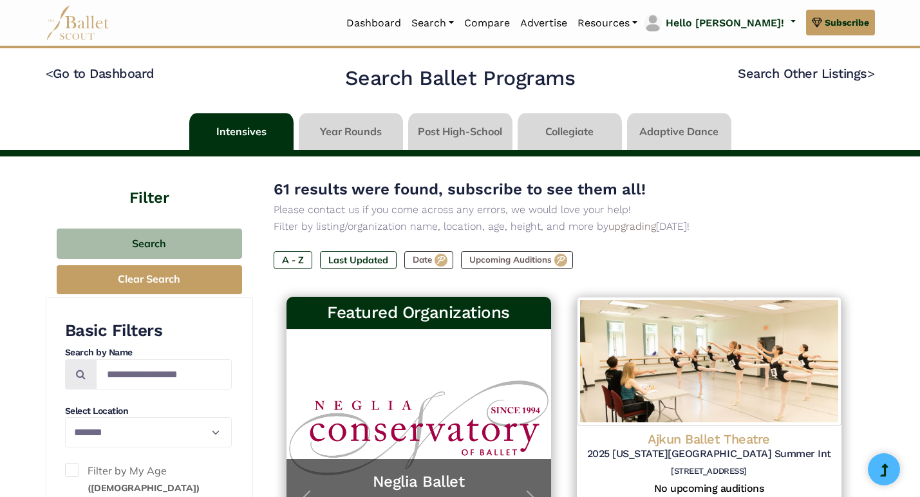
select select "**"
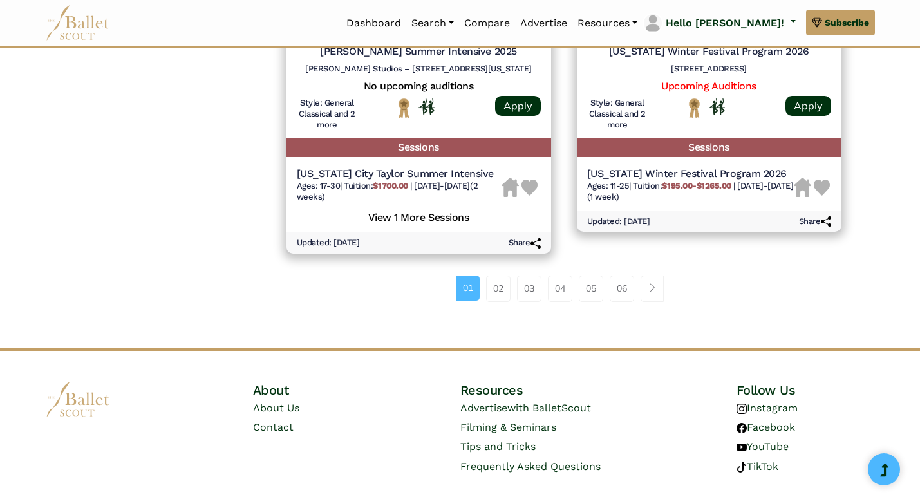
scroll to position [1838, 0]
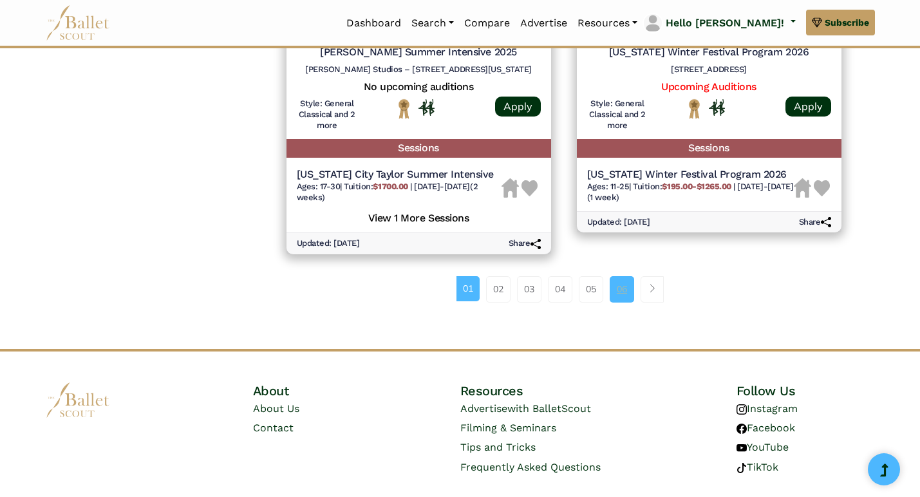
click at [622, 276] on link "06" at bounding box center [622, 289] width 24 height 26
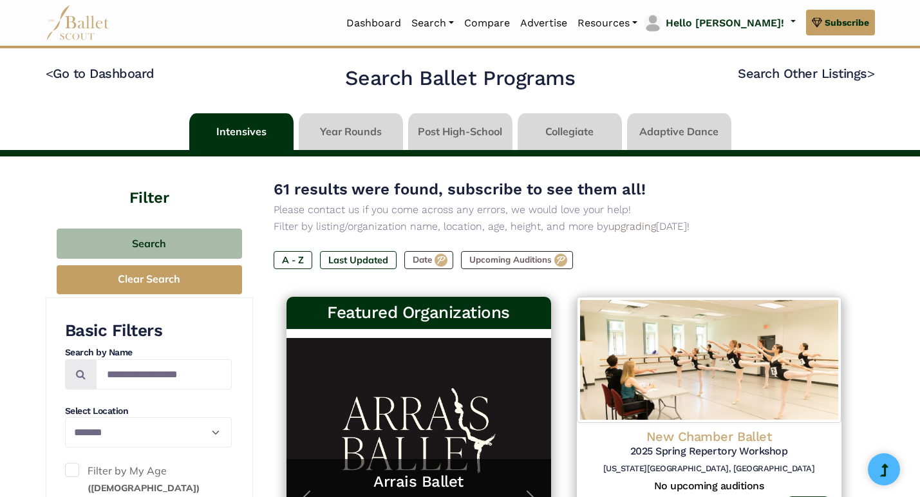
select select "**"
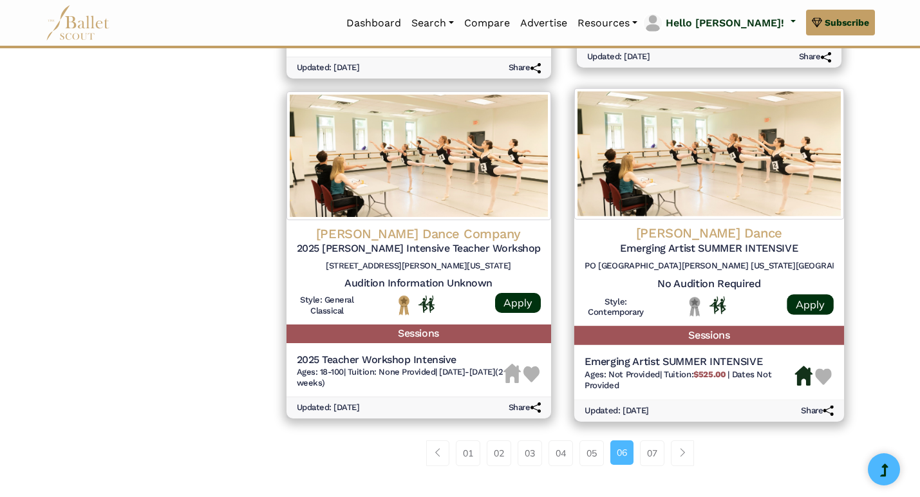
scroll to position [1631, 0]
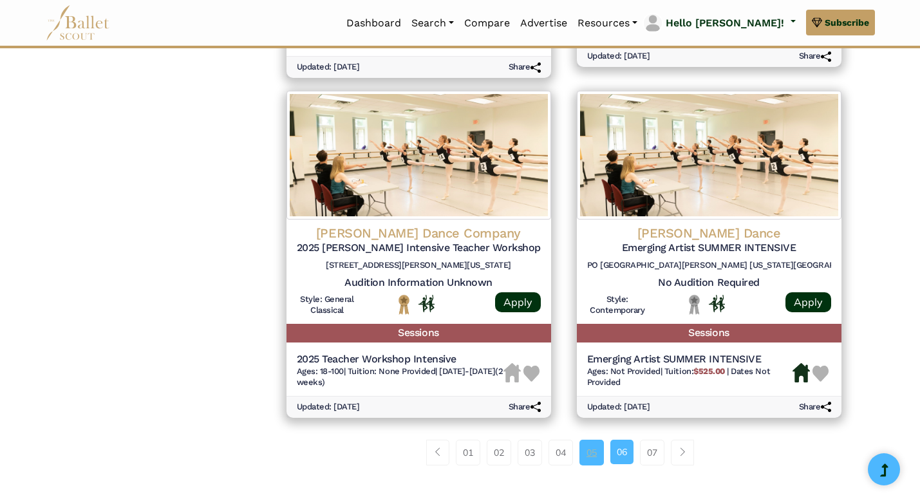
click at [595, 440] on link "05" at bounding box center [592, 453] width 24 height 26
click at [555, 440] on link "04" at bounding box center [561, 453] width 24 height 26
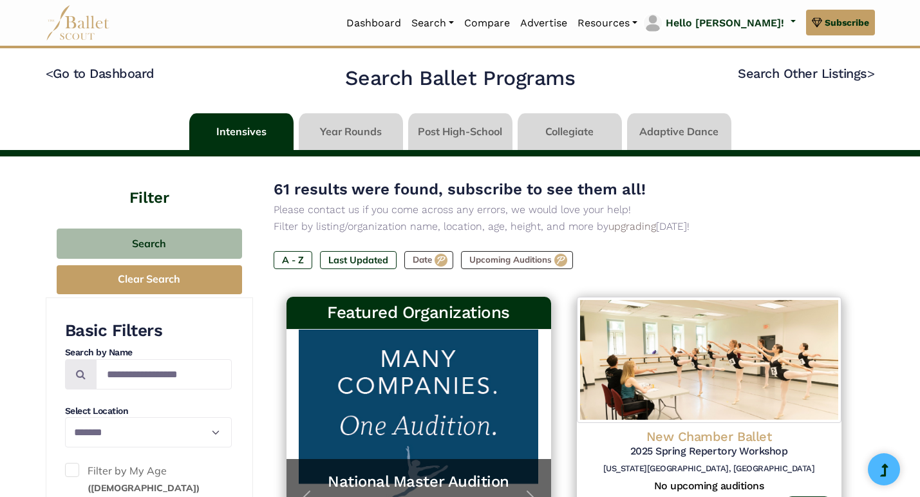
select select "**"
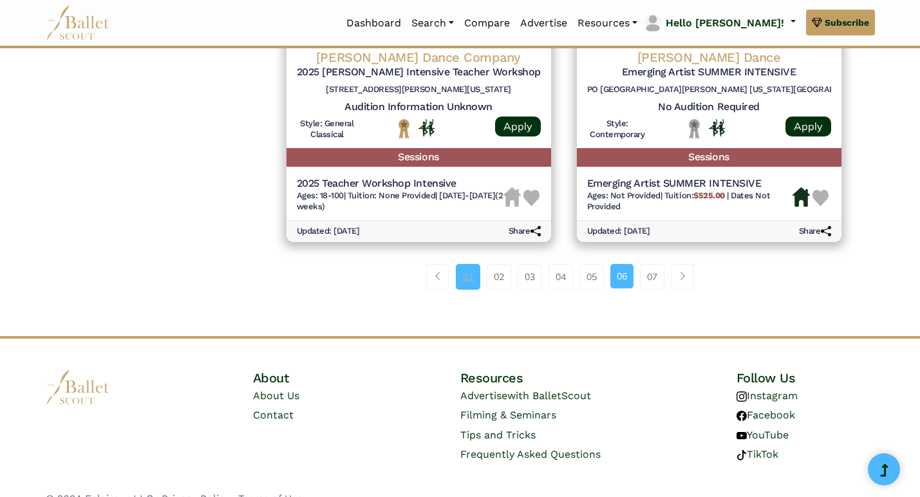
scroll to position [1806, 0]
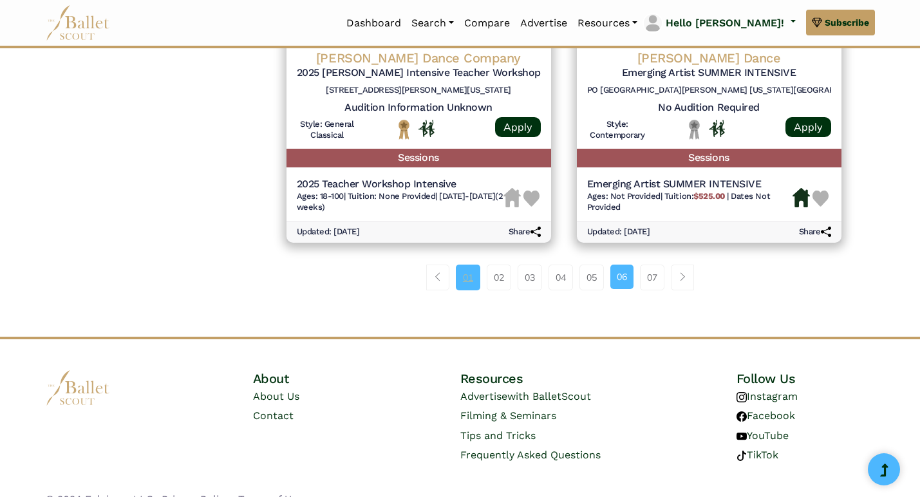
click at [465, 265] on link "01" at bounding box center [468, 278] width 24 height 26
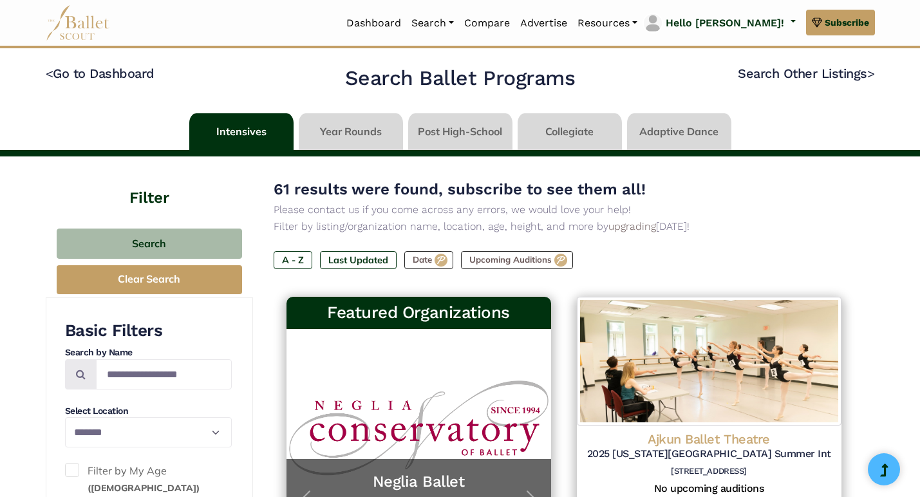
select select "**"
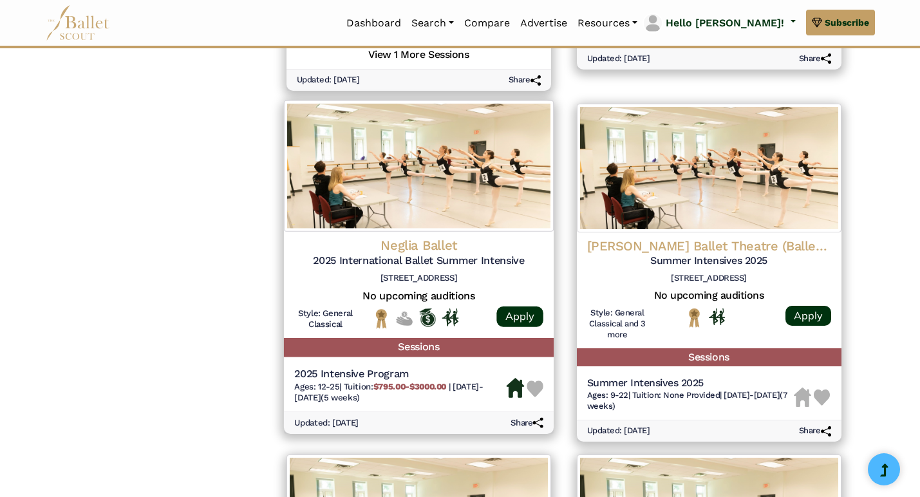
scroll to position [1693, 0]
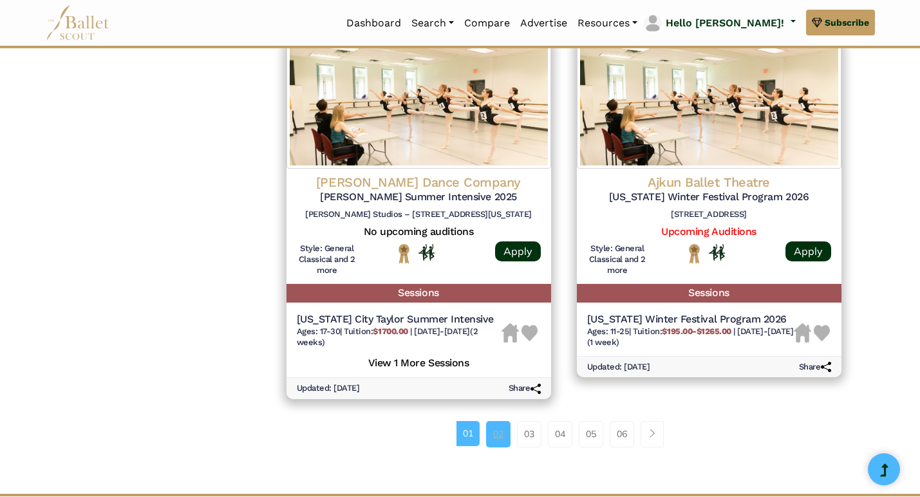
click at [491, 421] on link "02" at bounding box center [498, 434] width 24 height 26
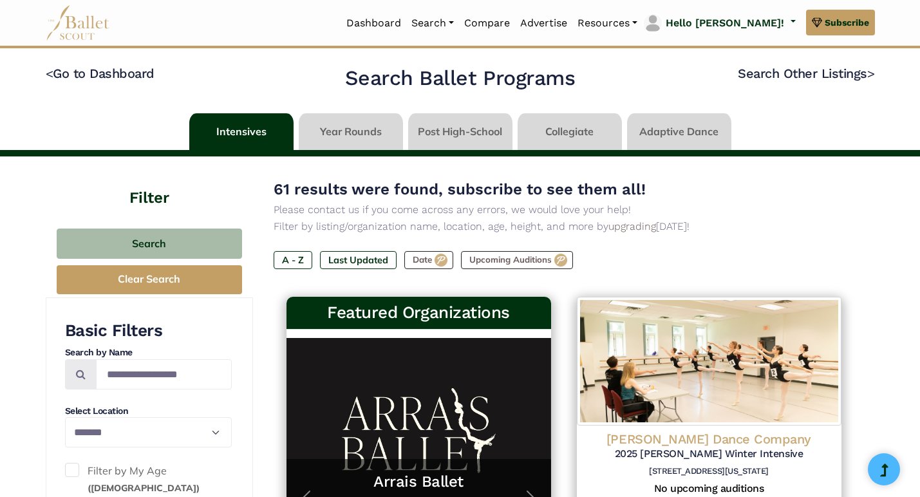
select select "**"
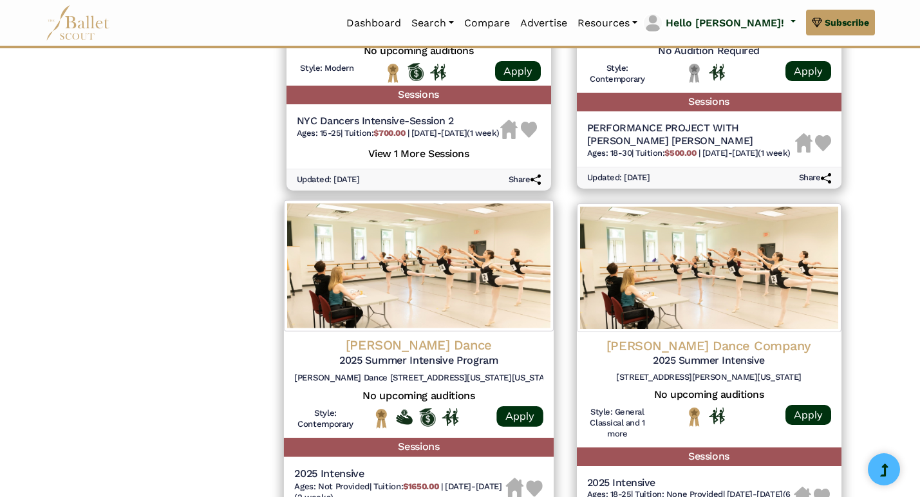
scroll to position [1677, 0]
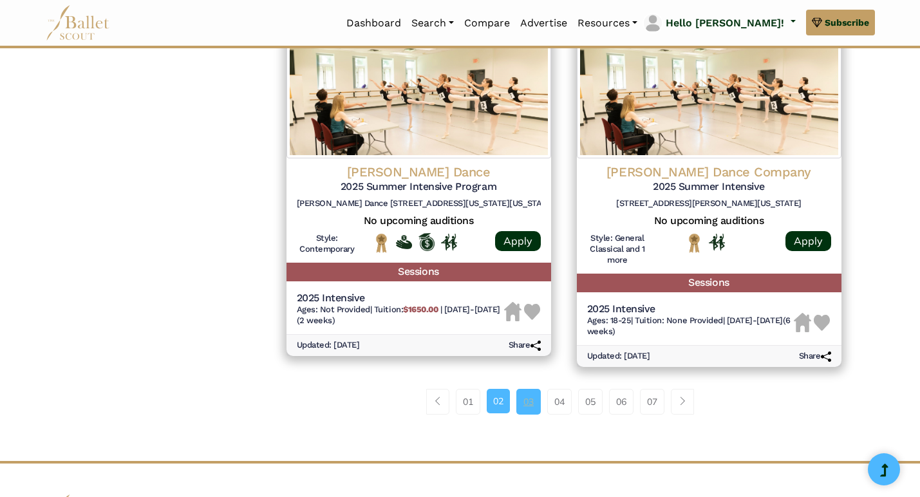
click at [526, 394] on link "03" at bounding box center [529, 402] width 24 height 26
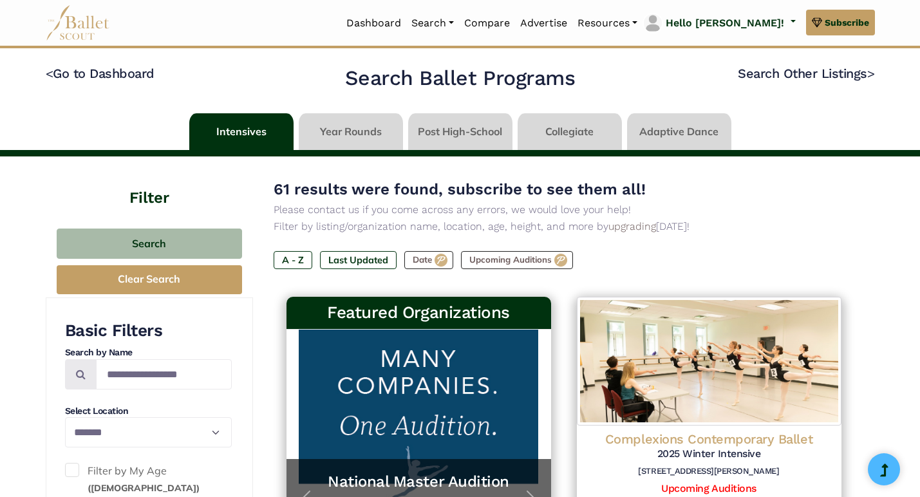
select select "**"
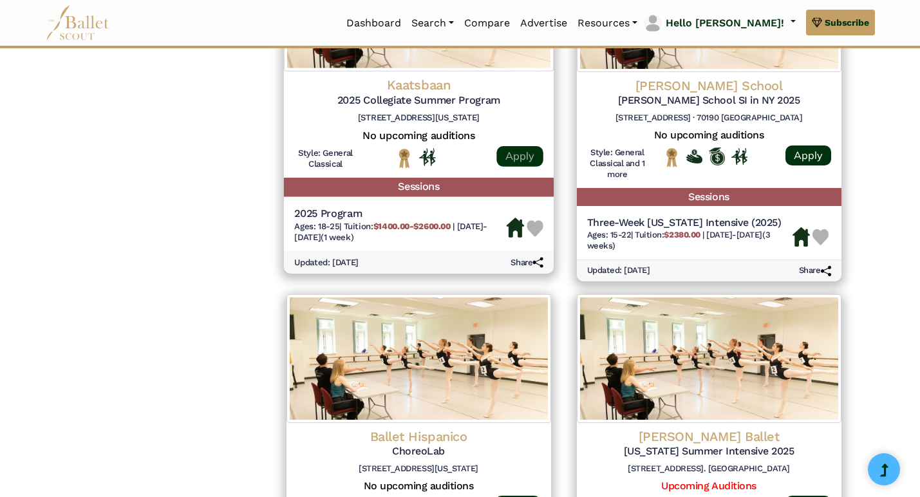
scroll to position [1665, 0]
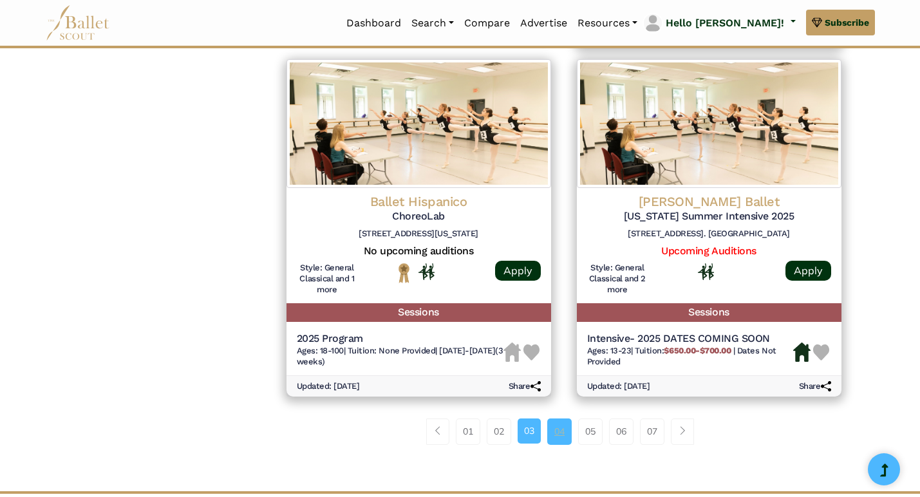
click at [553, 419] on link "04" at bounding box center [560, 432] width 24 height 26
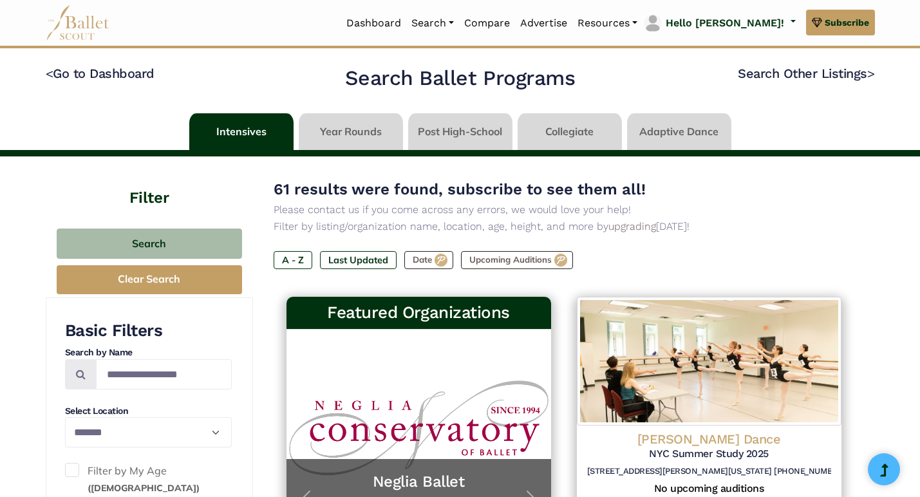
select select "**"
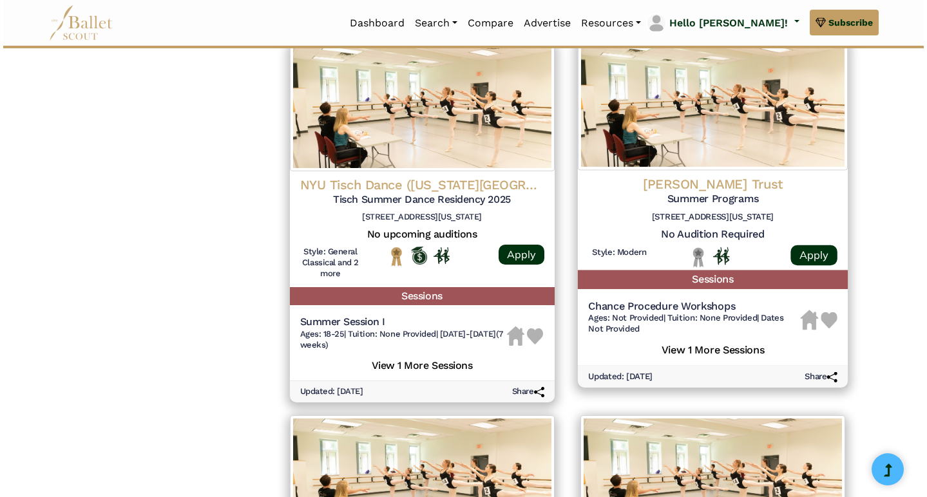
scroll to position [1359, 0]
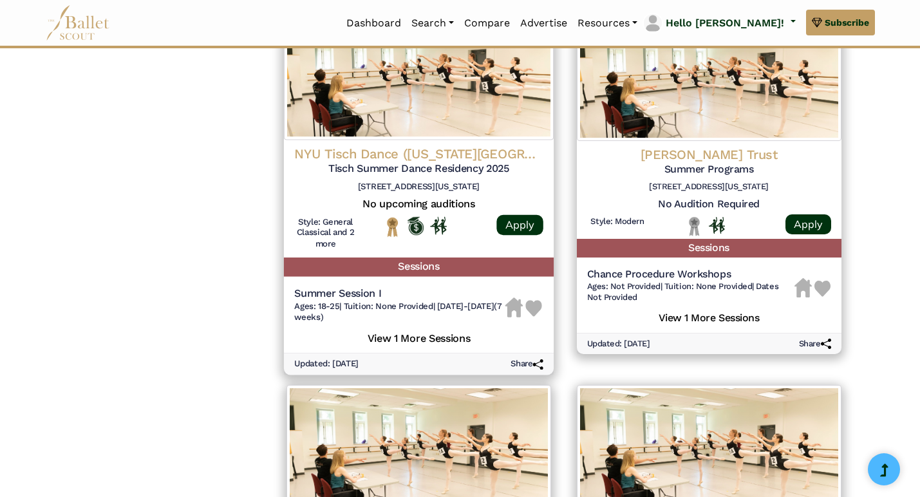
click at [402, 146] on h4 "NYU Tisch Dance (New York University)" at bounding box center [418, 154] width 249 height 17
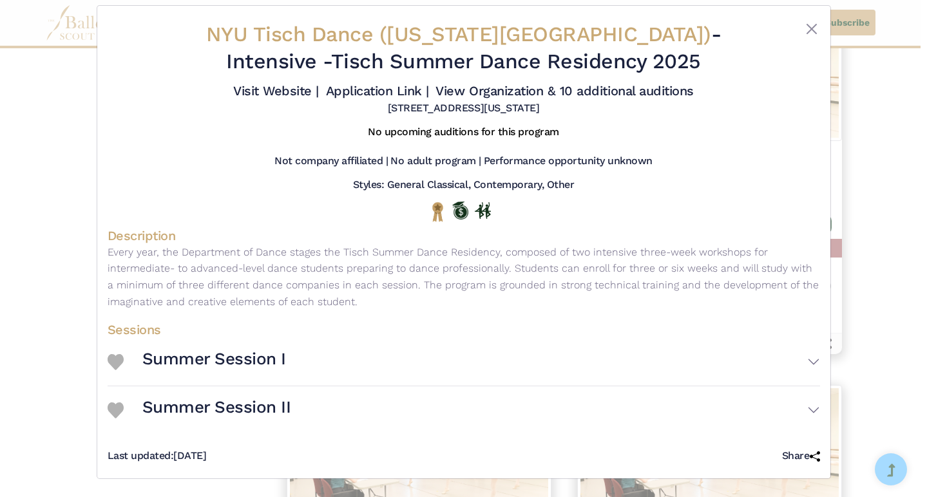
click at [300, 365] on button "Summer Session I" at bounding box center [481, 361] width 678 height 37
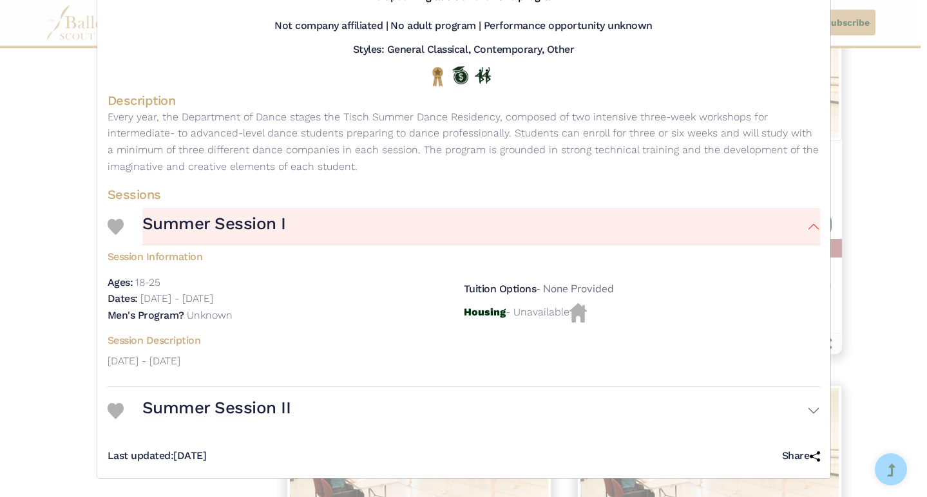
scroll to position [157, 0]
drag, startPoint x: 540, startPoint y: 315, endPoint x: 314, endPoint y: 332, distance: 226.7
click at [321, 329] on div "Session Information Ages: 18-25 Dates: May 19th, 2025 - July 1st, 2025" at bounding box center [464, 287] width 712 height 84
click at [269, 394] on button "Summer Session II" at bounding box center [481, 410] width 678 height 37
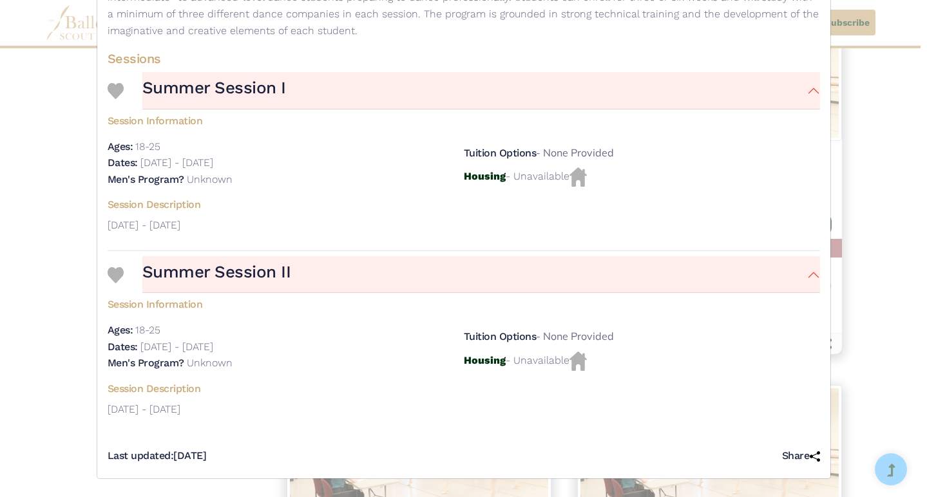
scroll to position [291, 0]
click at [535, 341] on div "Tuition Options - None Provided" at bounding box center [642, 337] width 356 height 30
click at [542, 341] on div "Tuition Options - None Provided" at bounding box center [642, 337] width 356 height 30
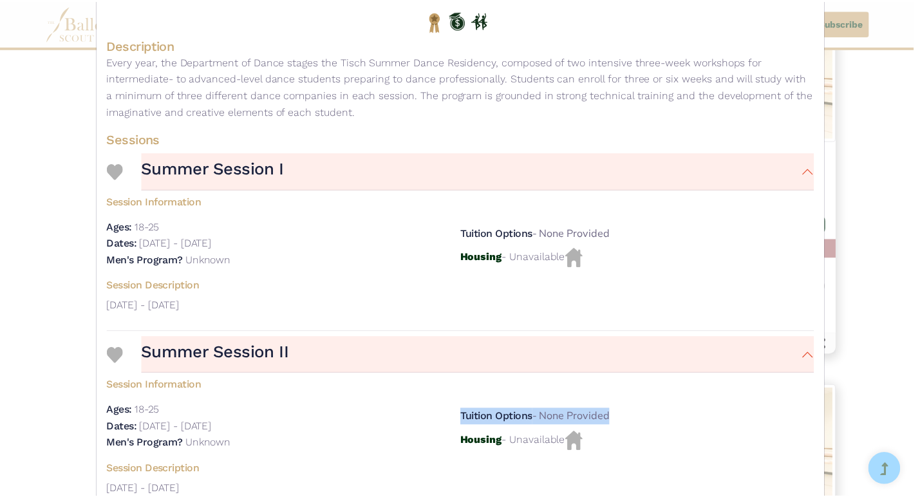
scroll to position [189, 0]
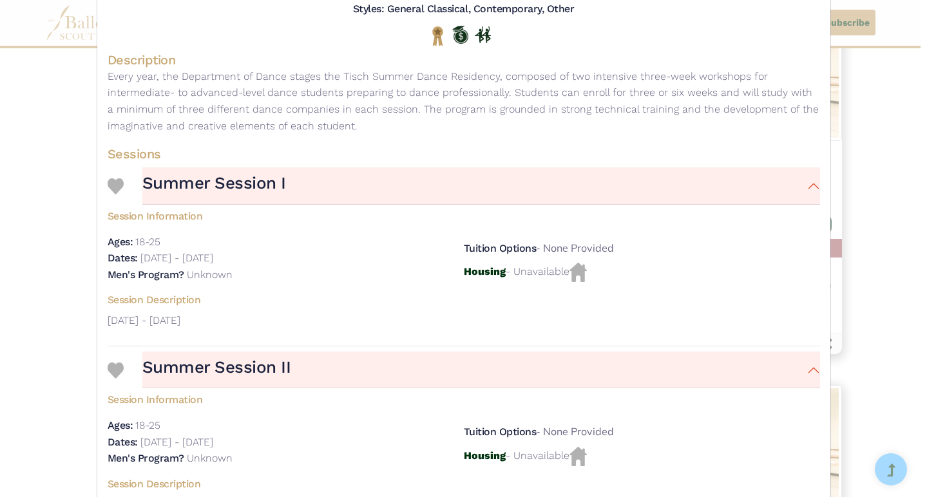
click at [593, 107] on p "Every year, the Department of Dance stages the Tisch Summer Dance Residency, co…" at bounding box center [464, 101] width 712 height 66
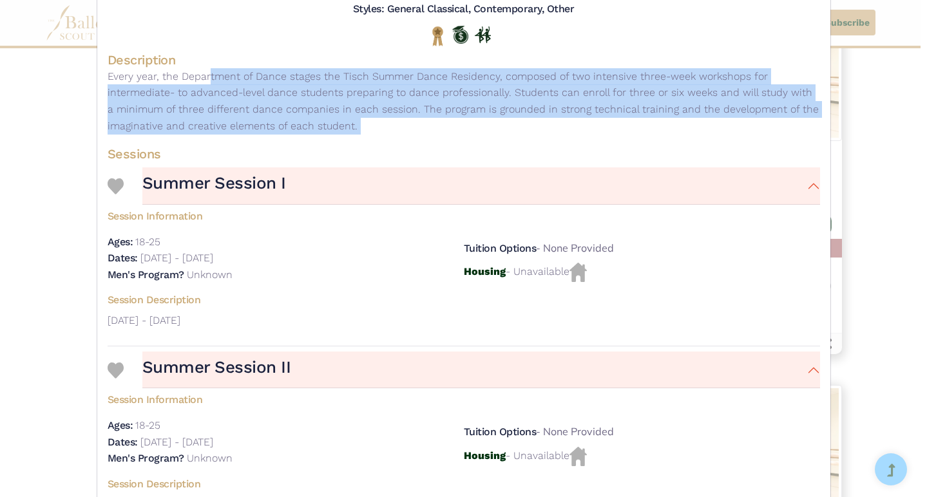
click at [593, 107] on p "Every year, the Department of Dance stages the Tisch Summer Dance Residency, co…" at bounding box center [464, 101] width 712 height 66
click at [454, 100] on p "Every year, the Department of Dance stages the Tisch Summer Dance Residency, co…" at bounding box center [464, 101] width 712 height 66
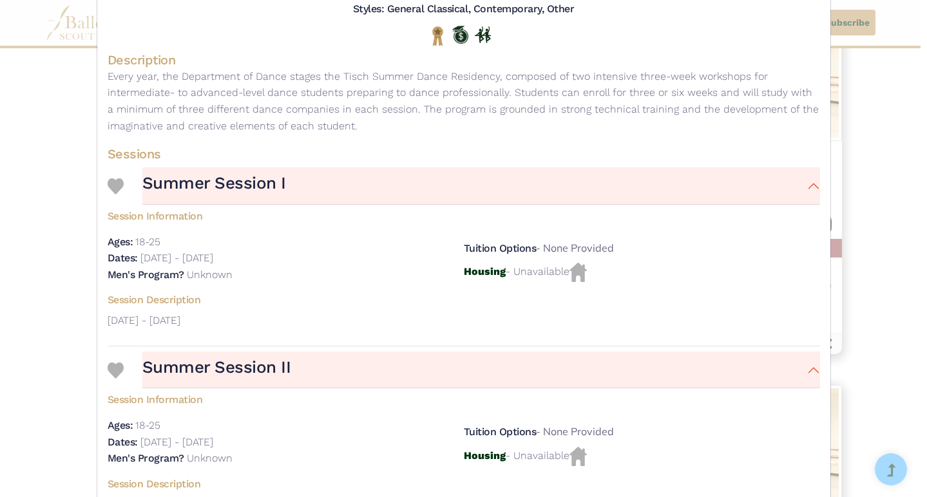
click at [388, 100] on p "Every year, the Department of Dance stages the Tisch Summer Dance Residency, co…" at bounding box center [464, 101] width 712 height 66
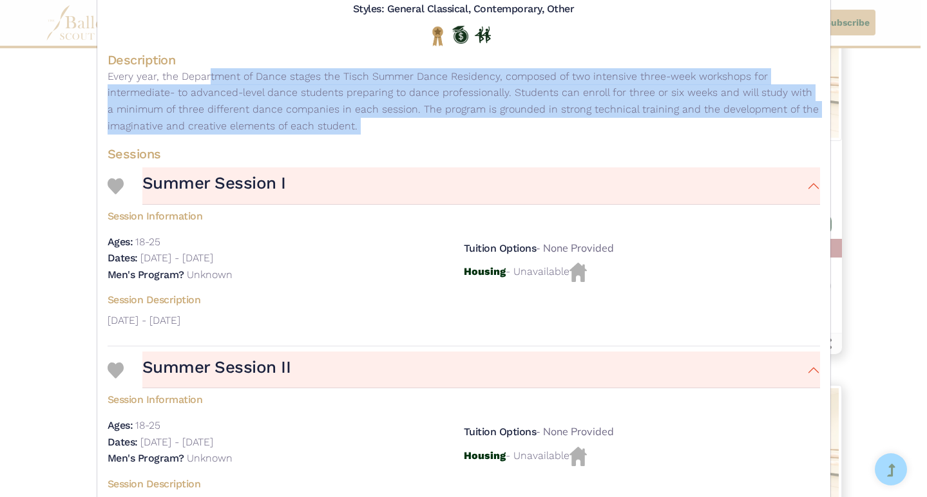
click at [388, 100] on p "Every year, the Department of Dance stages the Tisch Summer Dance Residency, co…" at bounding box center [464, 101] width 712 height 66
click at [877, 139] on div "NYU Tisch Dance (New York University) - Intensive - Tisch Summer Dance Residenc…" at bounding box center [463, 248] width 927 height 497
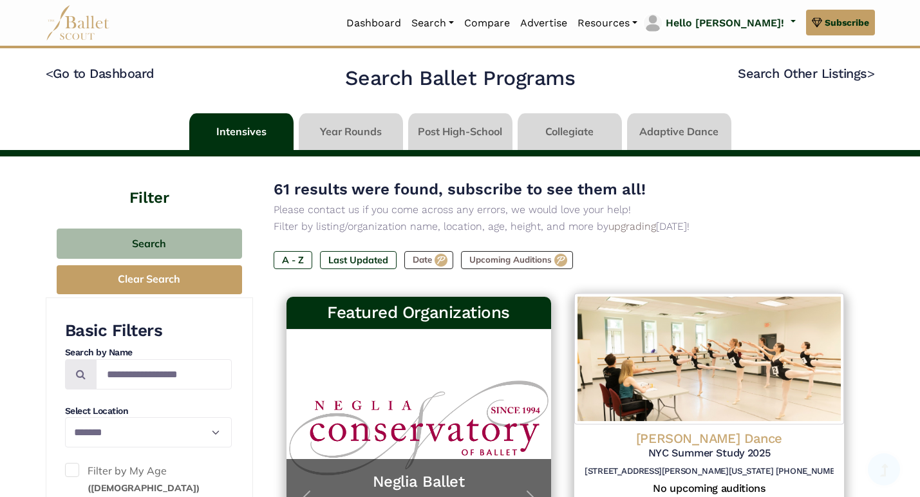
scroll to position [0, 0]
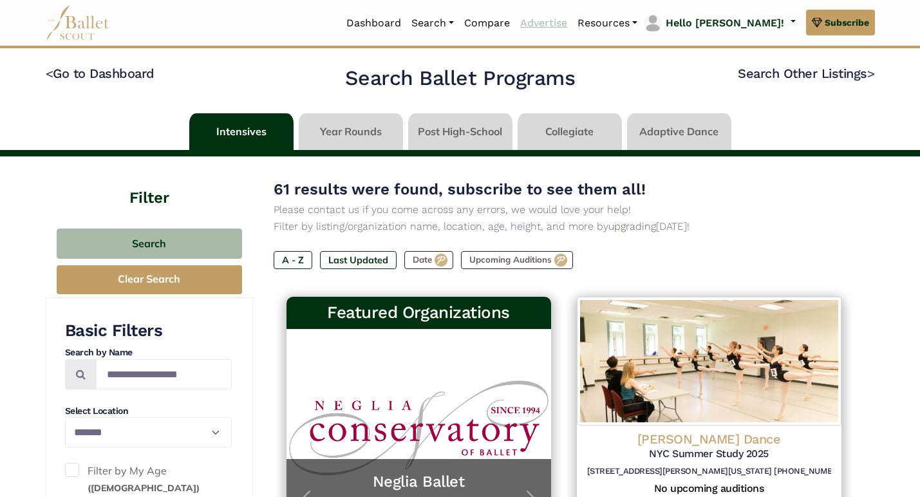
click at [573, 32] on link "Advertise" at bounding box center [543, 23] width 57 height 27
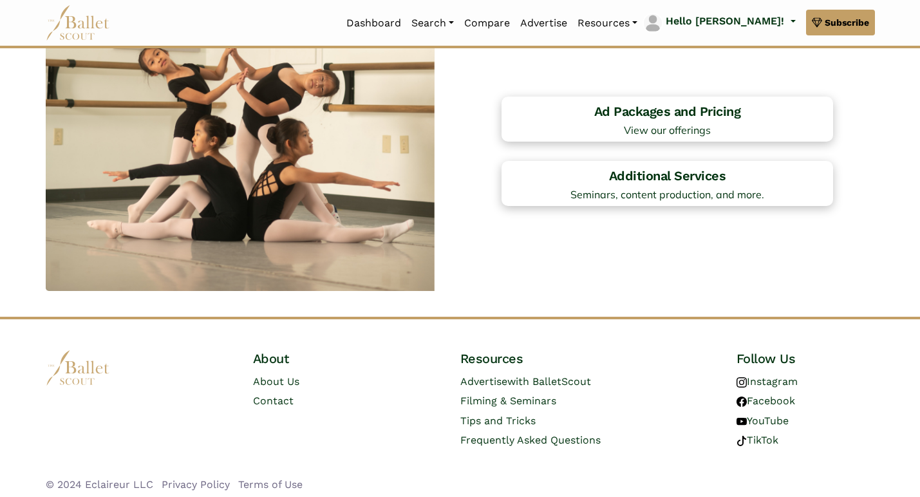
scroll to position [1062, 0]
click at [569, 19] on link "Advertise" at bounding box center [543, 23] width 57 height 27
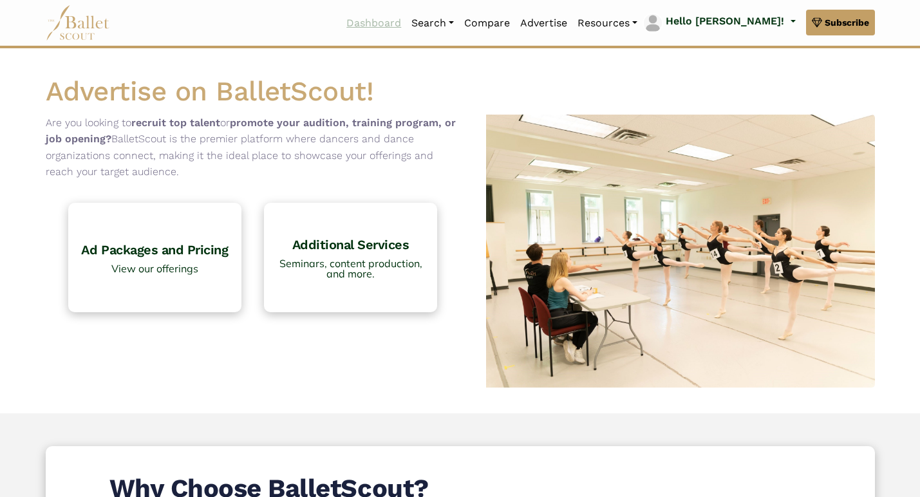
click at [406, 27] on link "Dashboard" at bounding box center [373, 23] width 65 height 27
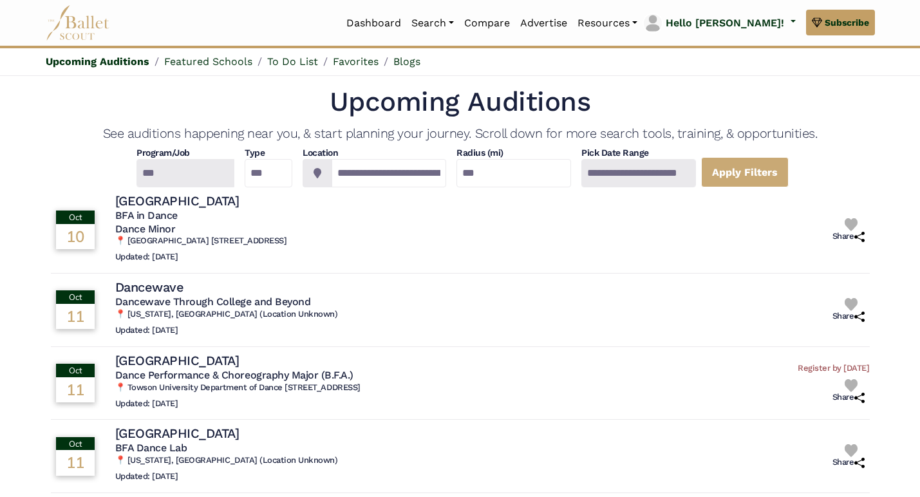
click at [166, 171] on div at bounding box center [185, 173] width 98 height 28
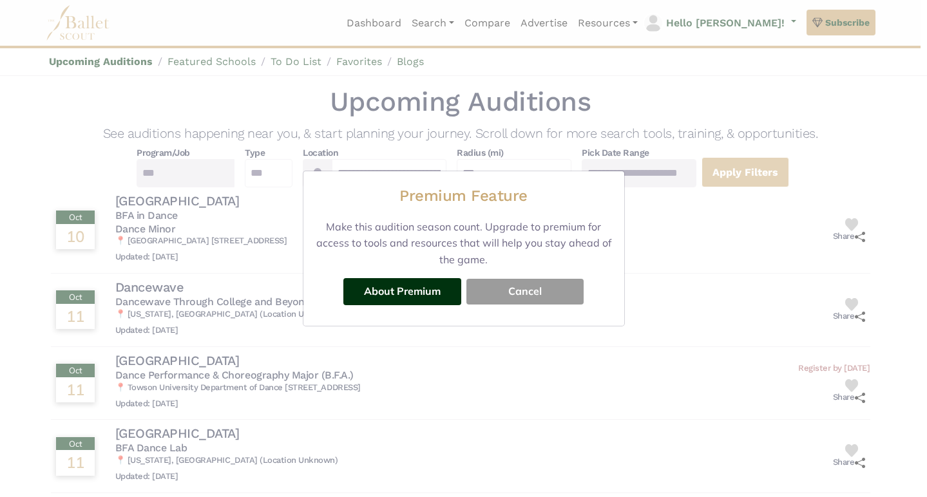
click at [504, 288] on button "Cancel" at bounding box center [524, 292] width 117 height 26
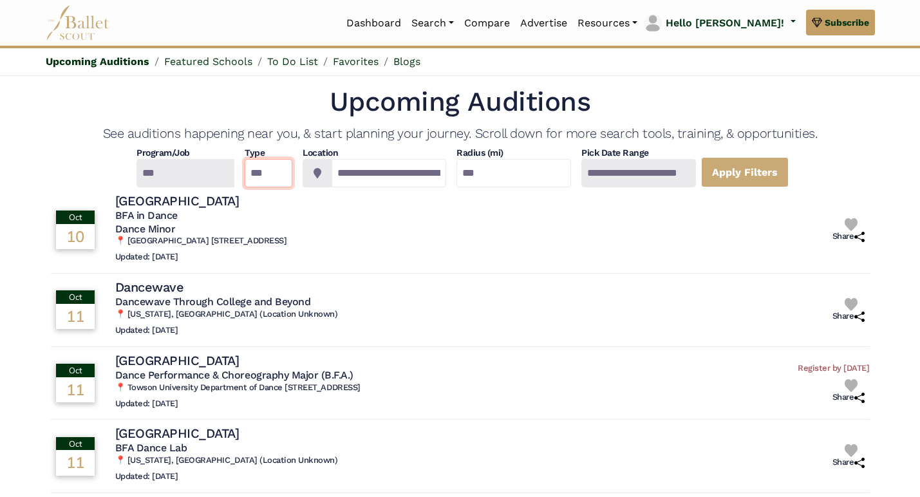
select select "*"
click at [332, 183] on input "**********" at bounding box center [389, 173] width 115 height 28
click at [225, 59] on link "Featured Schools" at bounding box center [208, 61] width 88 height 12
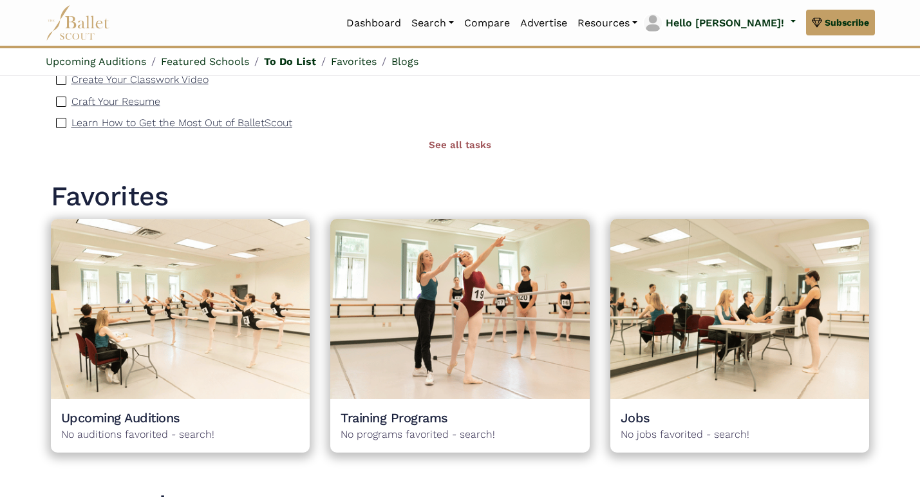
scroll to position [1054, 0]
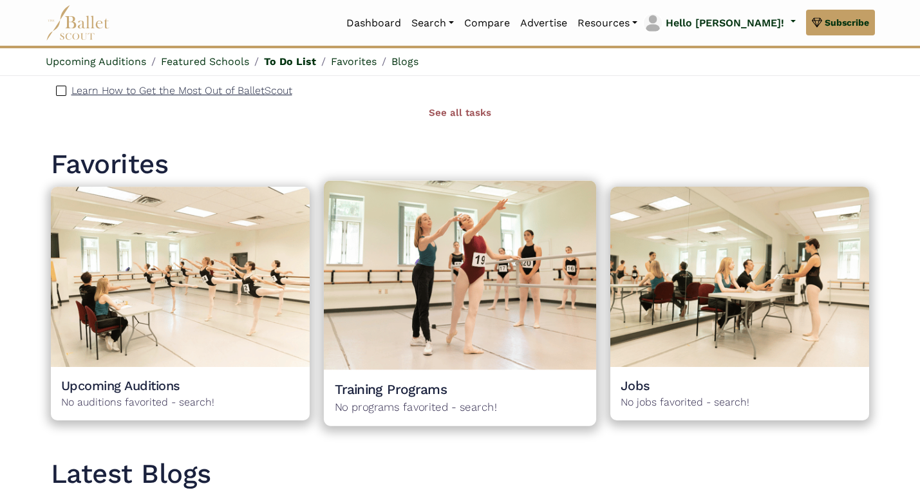
click at [503, 316] on img at bounding box center [460, 275] width 272 height 189
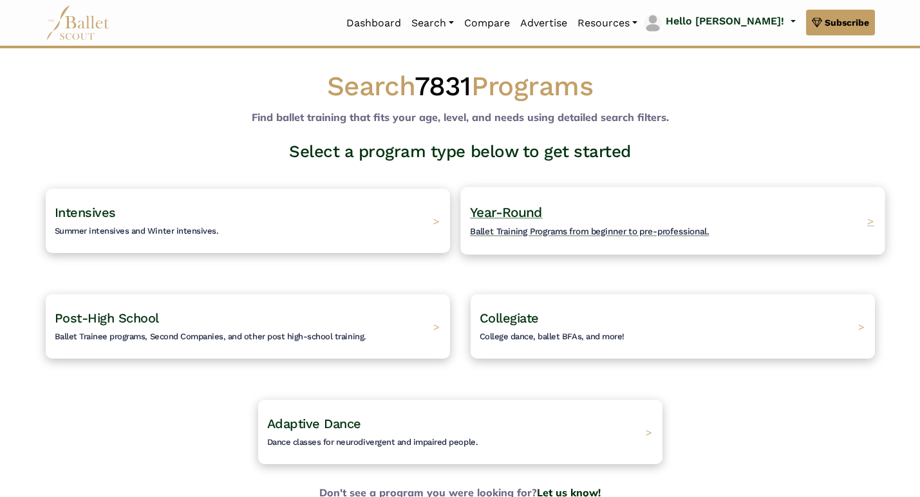
click at [579, 224] on h4 "Year-Round Ballet Training Programs from beginner to pre-professional." at bounding box center [589, 221] width 239 height 35
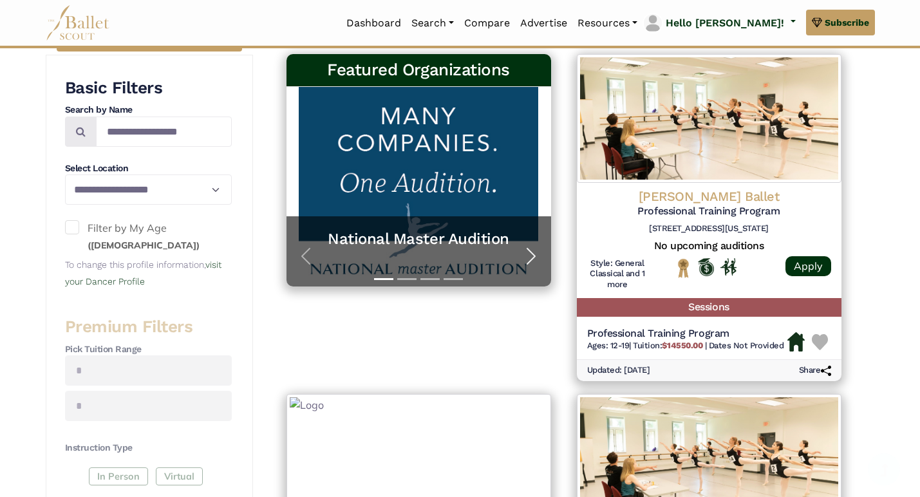
scroll to position [307, 0]
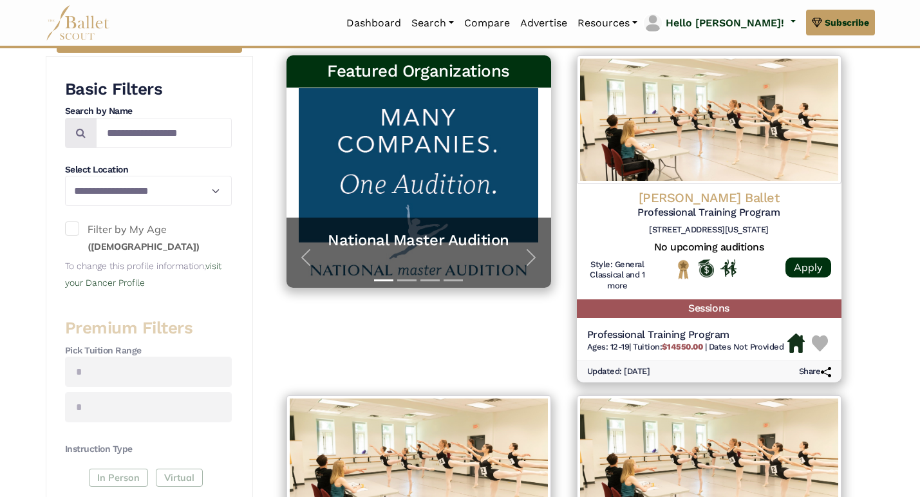
click at [117, 222] on label "Filter by My Age ([DEMOGRAPHIC_DATA] years old)" at bounding box center [148, 238] width 167 height 33
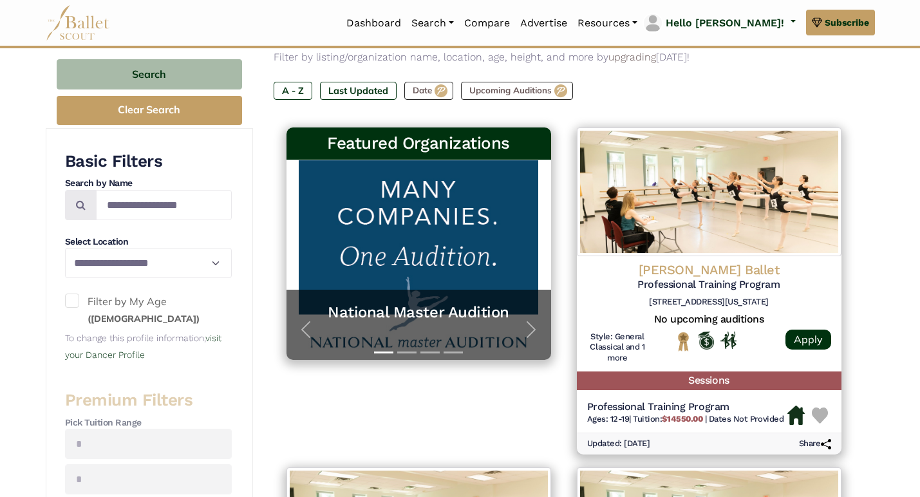
scroll to position [171, 0]
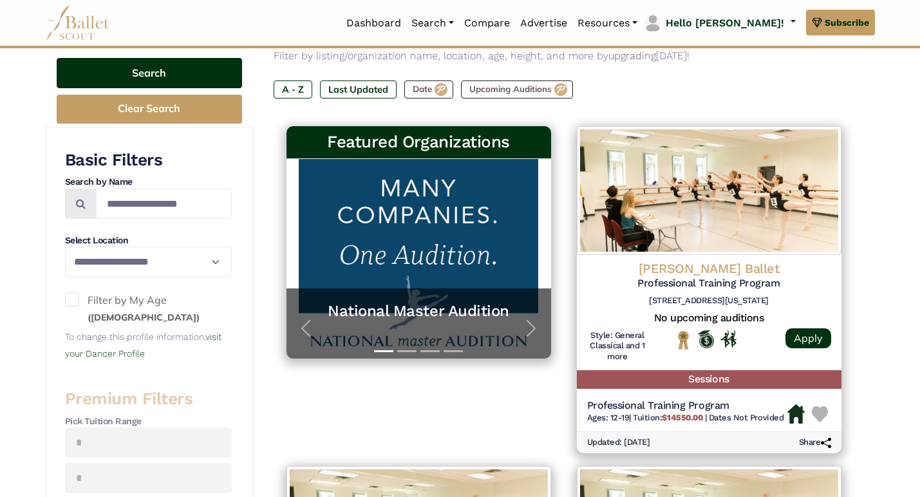
click at [169, 73] on button "Search" at bounding box center [150, 73] width 186 height 30
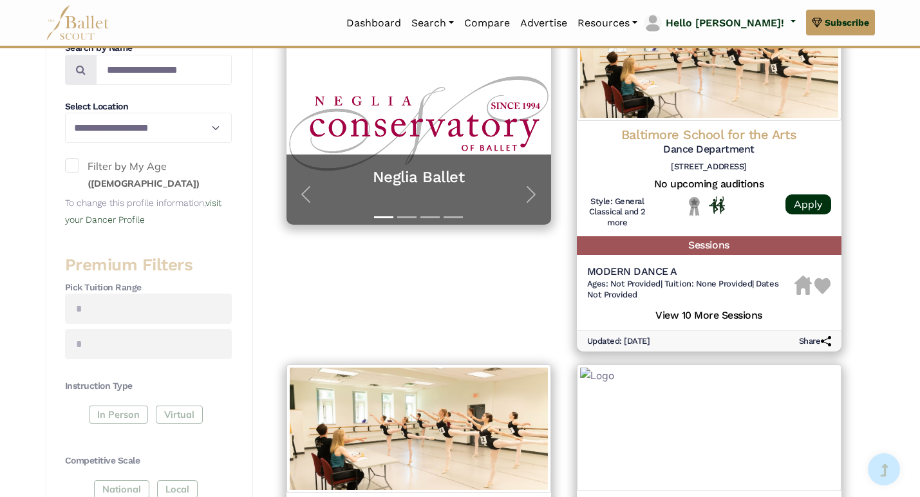
scroll to position [61, 0]
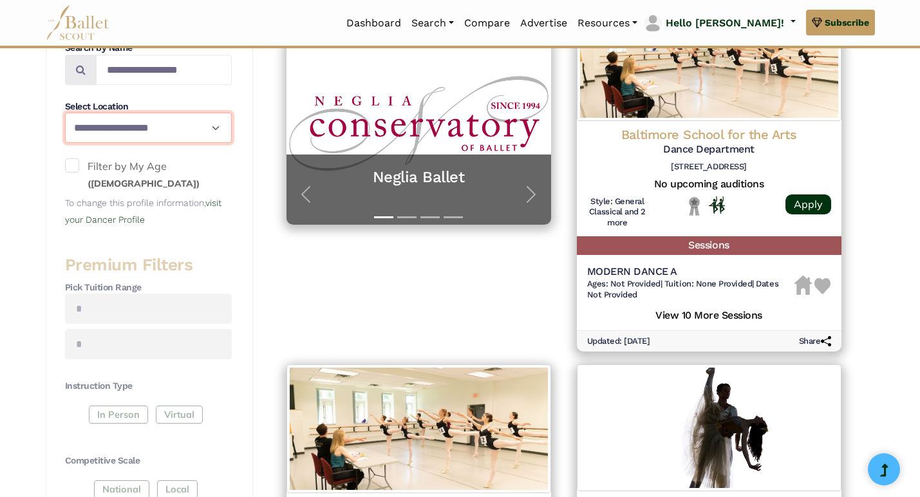
select select "**"
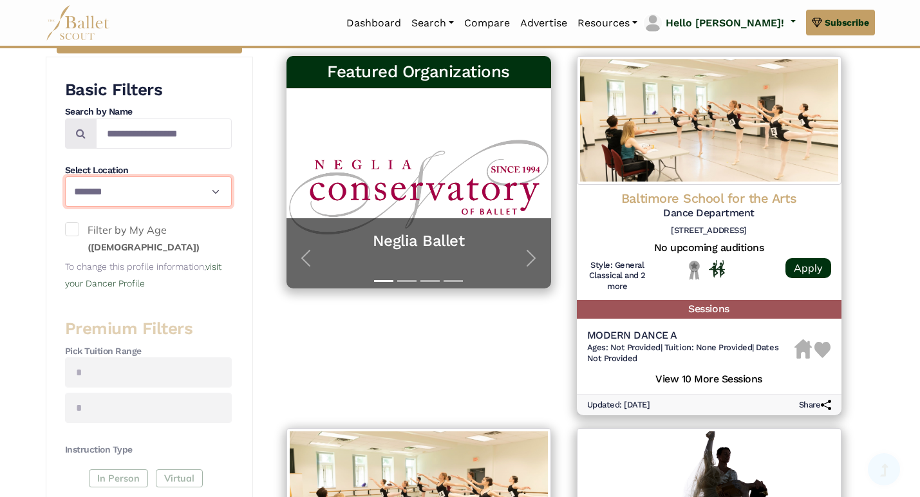
scroll to position [151, 0]
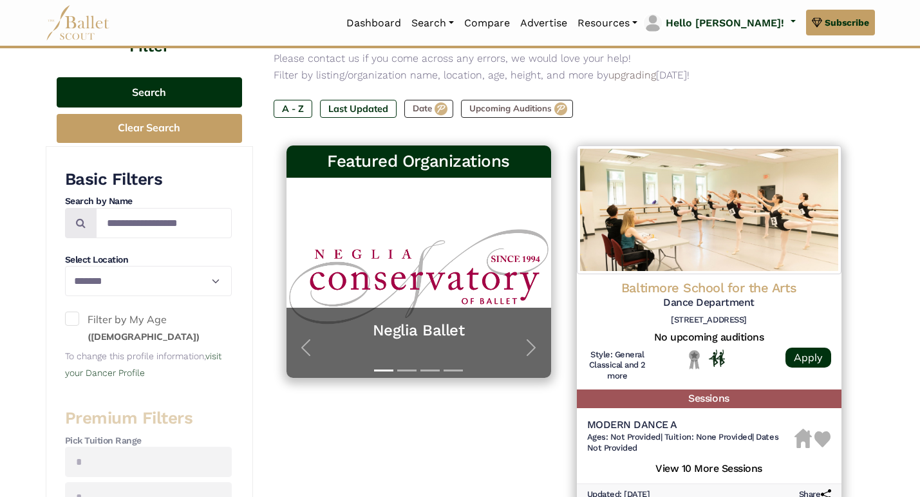
click at [179, 95] on button "Search" at bounding box center [150, 92] width 186 height 30
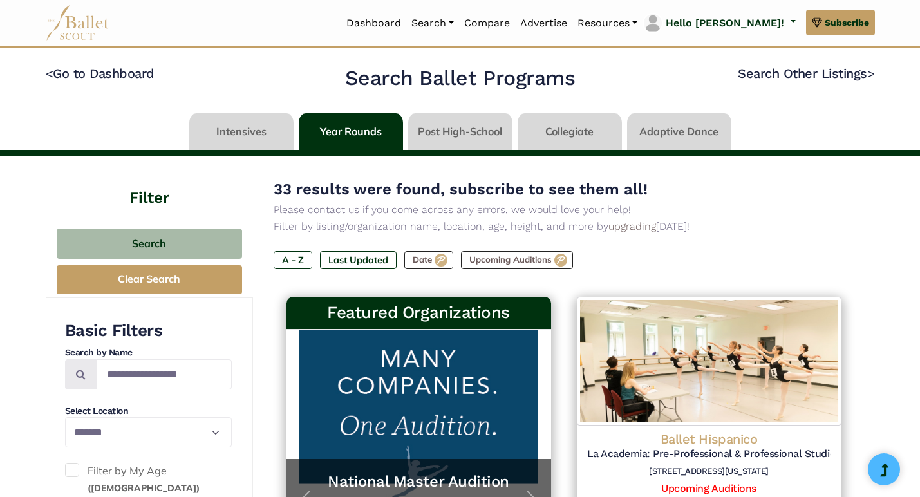
select select "**"
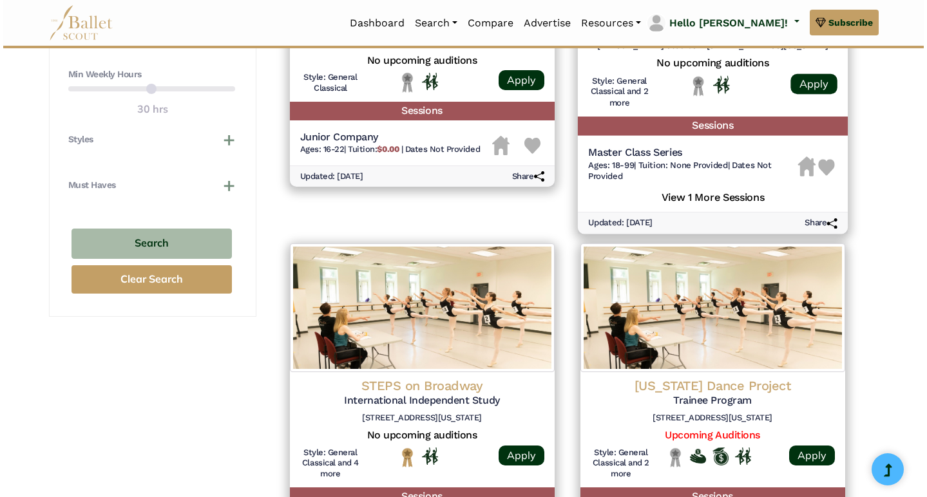
scroll to position [890, 0]
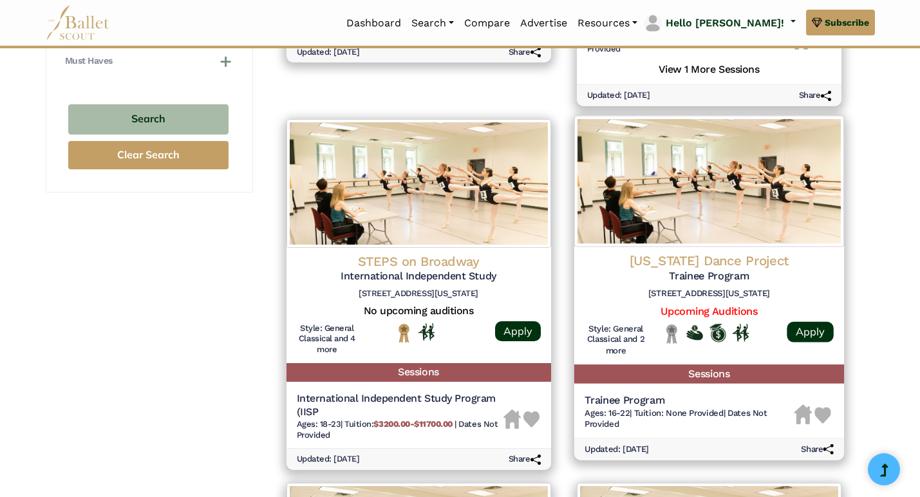
click at [677, 269] on h5 "Trainee Program" at bounding box center [709, 276] width 249 height 14
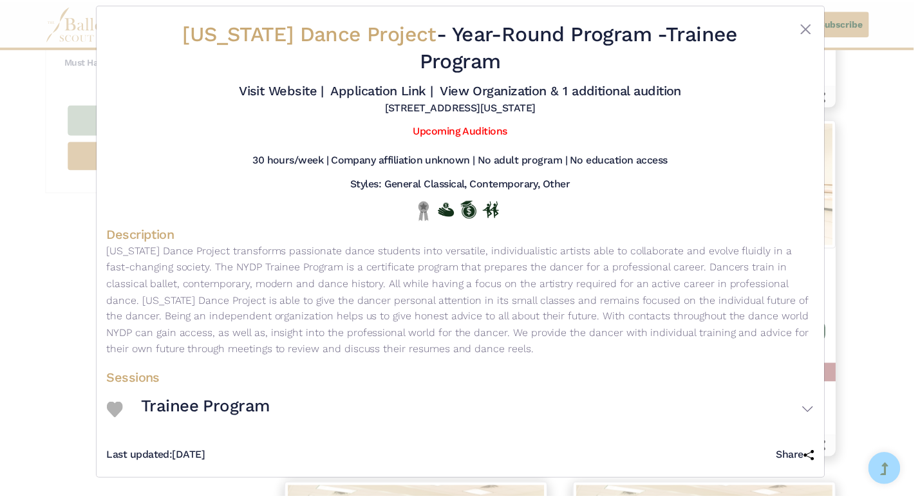
scroll to position [24, 0]
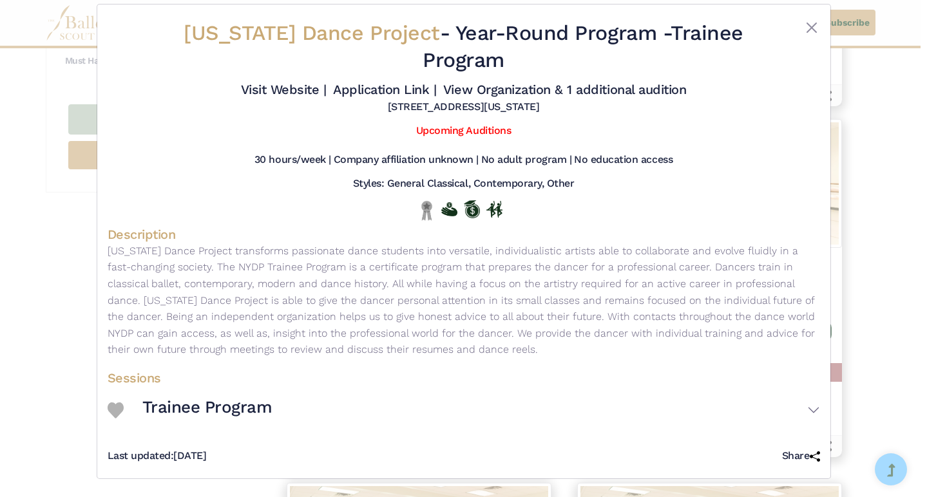
click at [868, 285] on div "[US_STATE] Dance Project - Year-Round Program - Trainee Program Visit Website |…" at bounding box center [463, 248] width 927 height 497
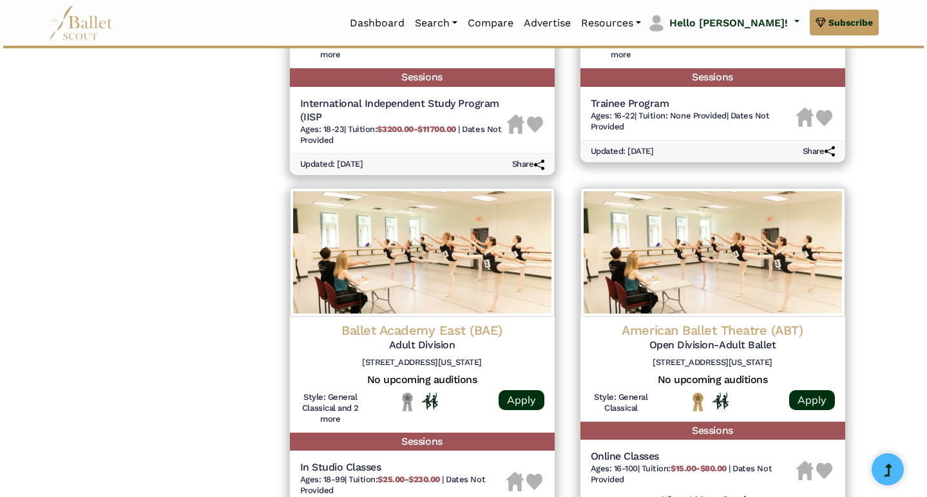
scroll to position [1224, 0]
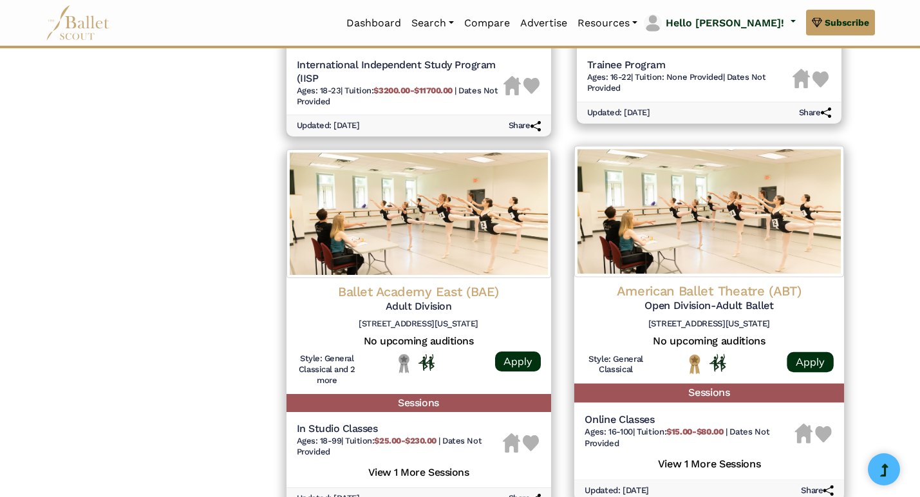
click at [658, 283] on h4 "American Ballet Theatre (ABT)" at bounding box center [709, 291] width 249 height 17
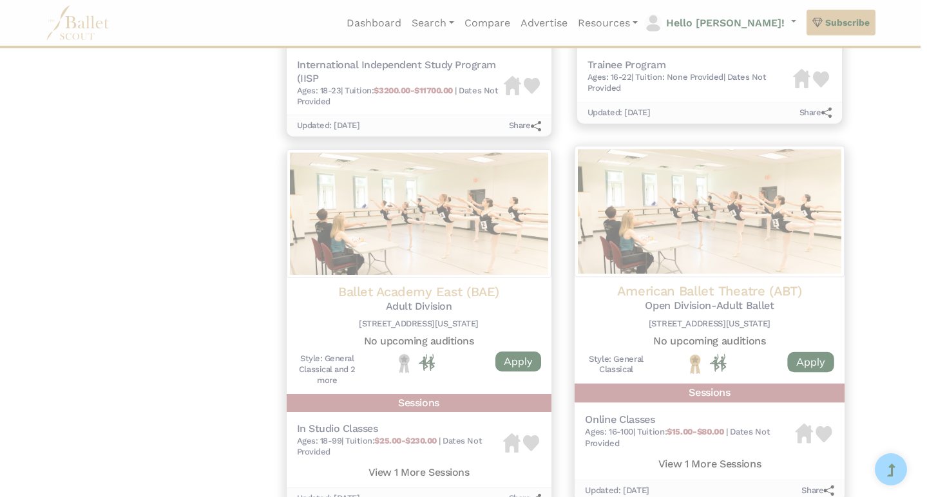
scroll to position [0, 0]
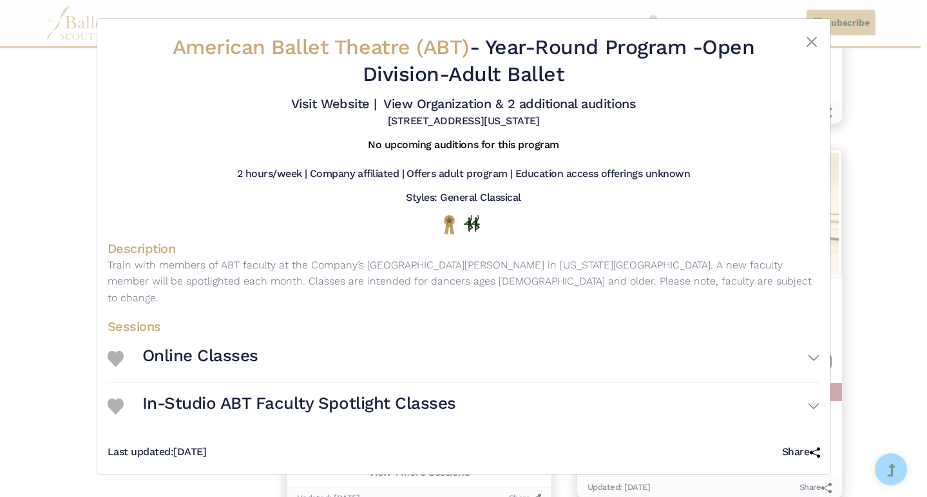
click at [293, 358] on button "Online Classes" at bounding box center [481, 358] width 678 height 37
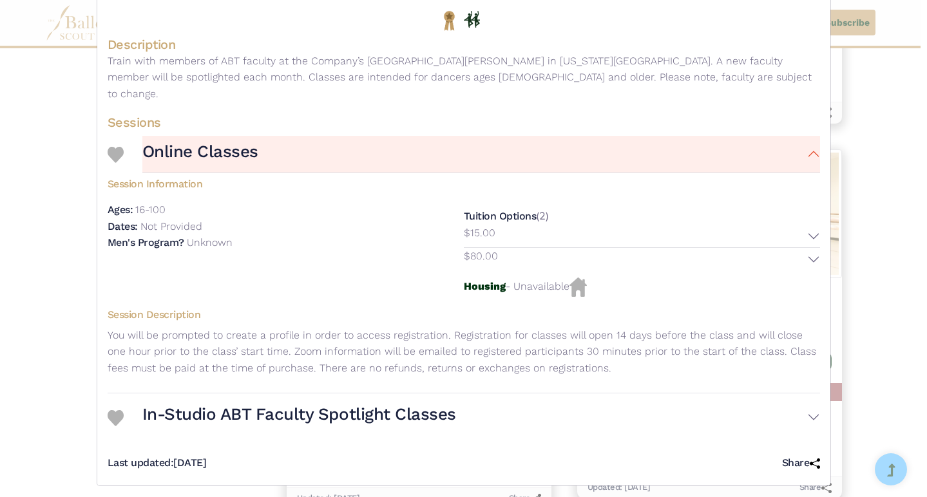
scroll to position [203, 0]
click at [287, 405] on h3 "In-Studio ABT Faculty Spotlight Classes" at bounding box center [299, 416] width 314 height 22
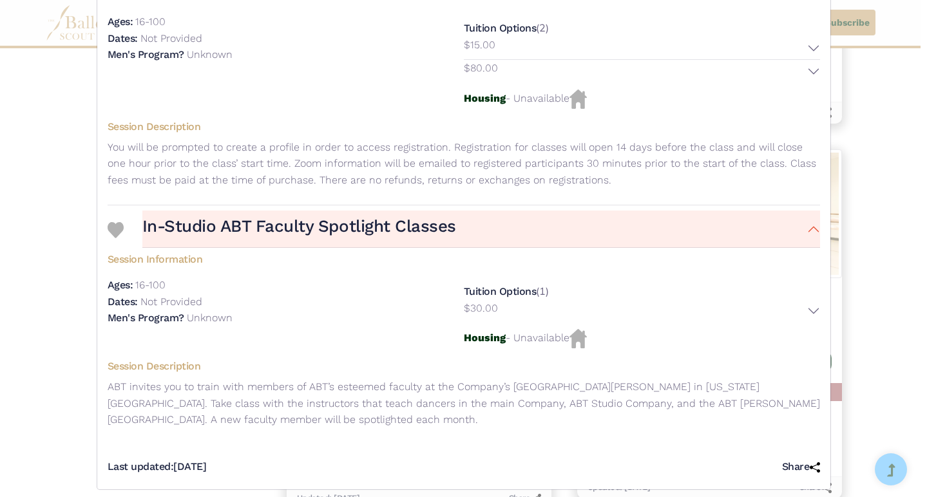
scroll to position [392, 0]
click at [240, 379] on p "ABT invites you to train with members of ABT’s esteemed faculty at the Company’…" at bounding box center [464, 404] width 712 height 50
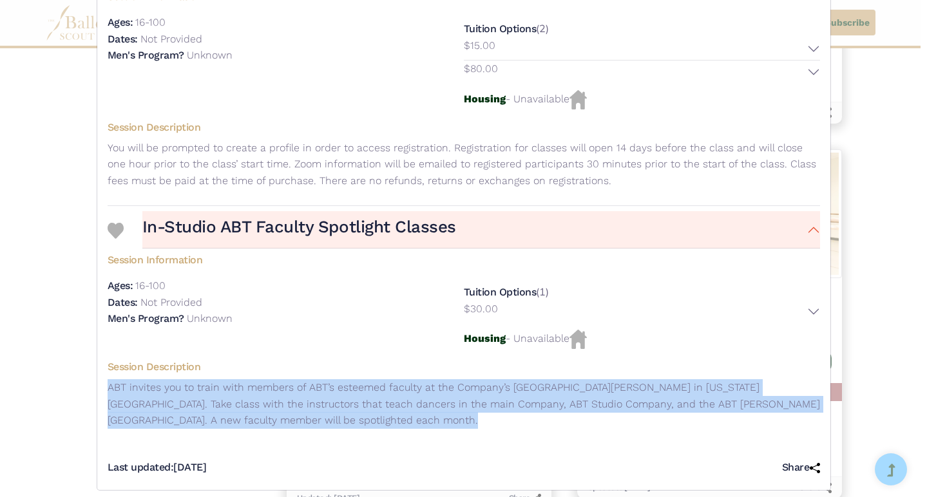
click at [240, 379] on p "ABT invites you to train with members of ABT’s esteemed faculty at the Company’…" at bounding box center [464, 404] width 712 height 50
click at [205, 431] on div "In-Studio ABT Faculty Spotlight Classes Session Information Ages: 16-100 Dates:…" at bounding box center [464, 325] width 712 height 239
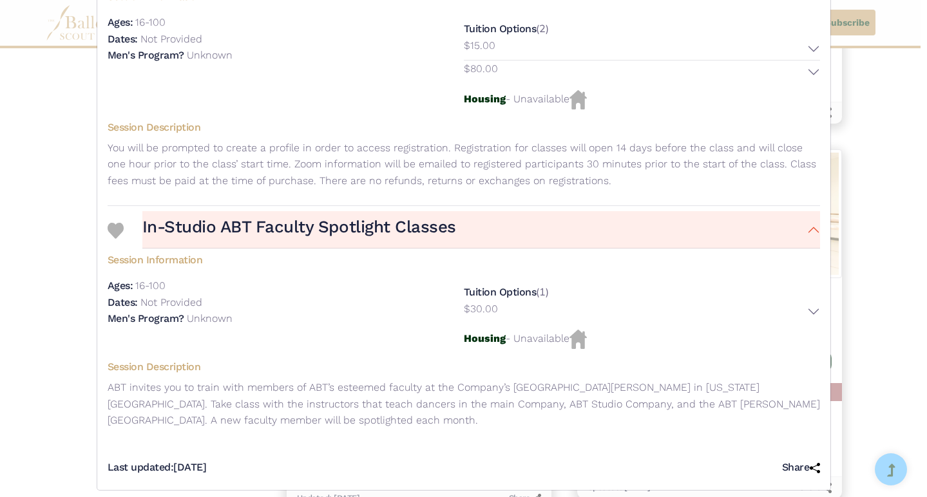
click at [863, 274] on div "American Ballet Theatre (ABT) - Year-Round Program - Open Division-Adult Ballet…" at bounding box center [463, 248] width 927 height 497
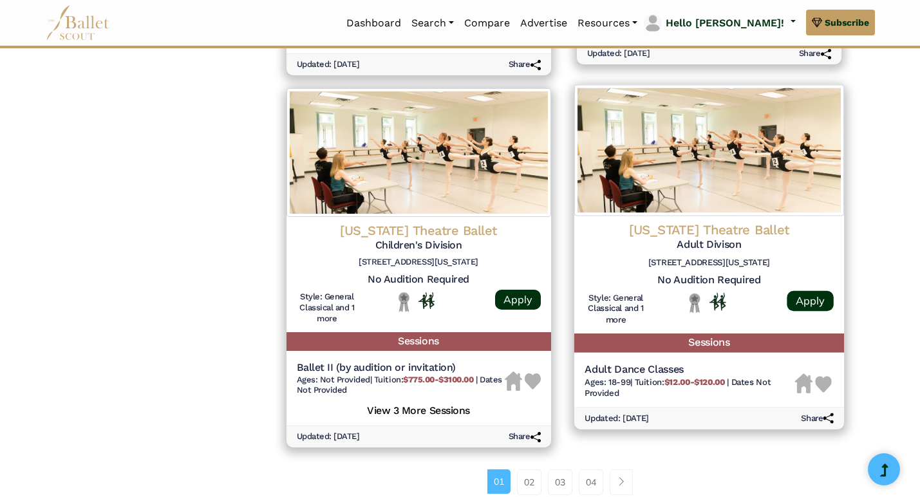
scroll to position [1661, 0]
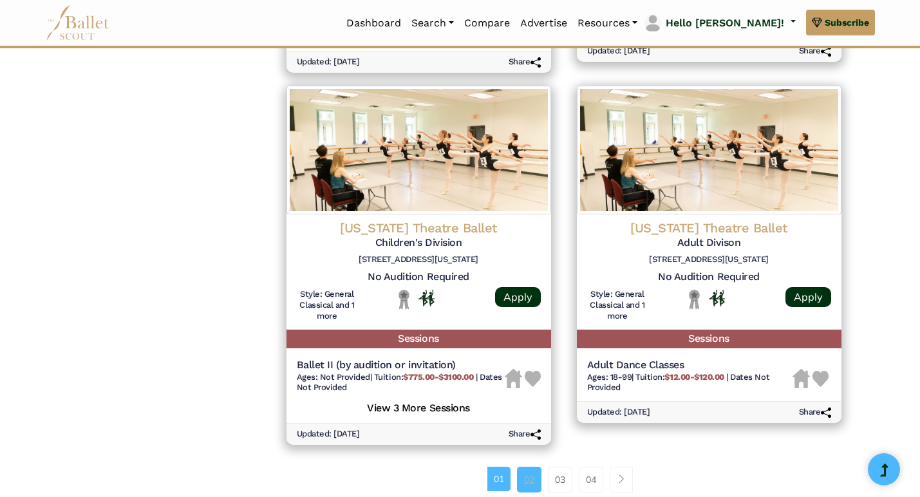
click at [528, 467] on link "02" at bounding box center [529, 480] width 24 height 26
